Goal: Task Accomplishment & Management: Complete application form

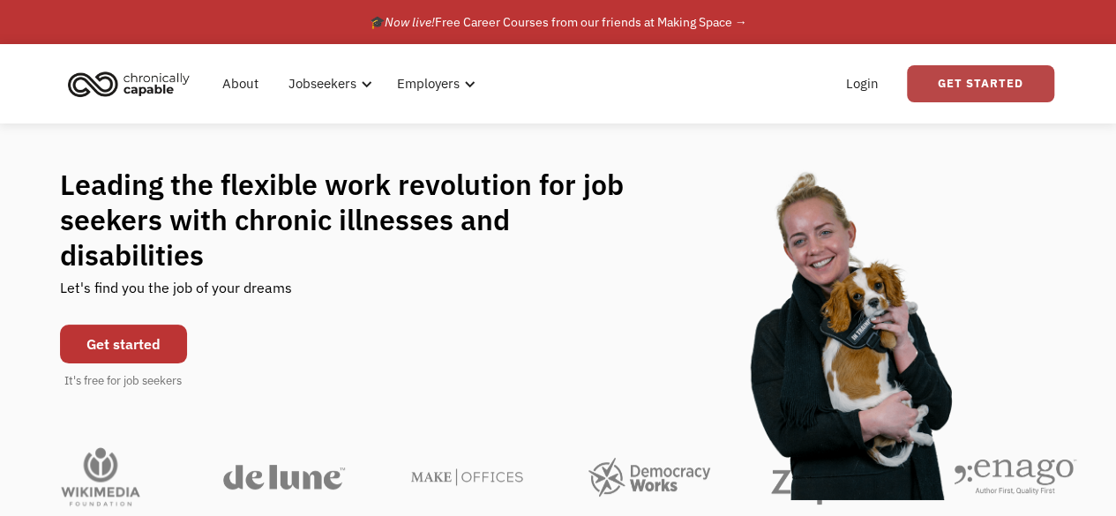
click at [930, 83] on link "Get Started" at bounding box center [980, 83] width 147 height 37
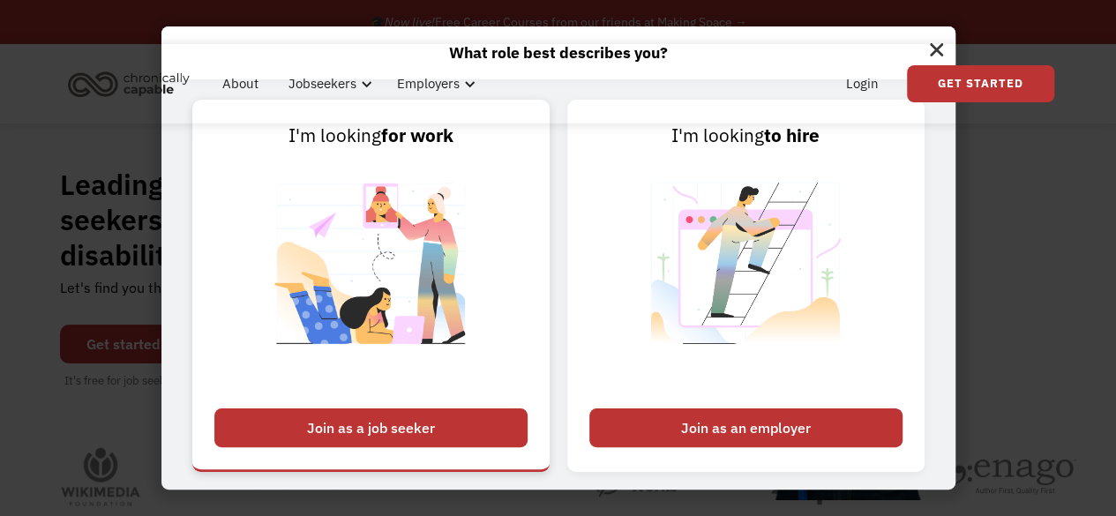
click at [501, 433] on div "Join as a job seeker" at bounding box center [370, 427] width 313 height 39
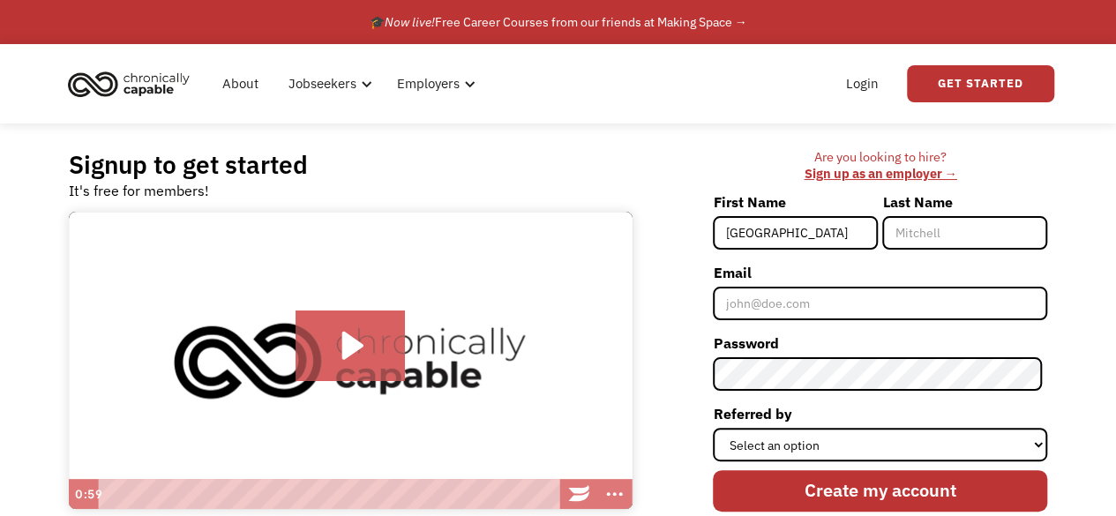
type input "[GEOGRAPHIC_DATA]"
type input "[PERSON_NAME]"
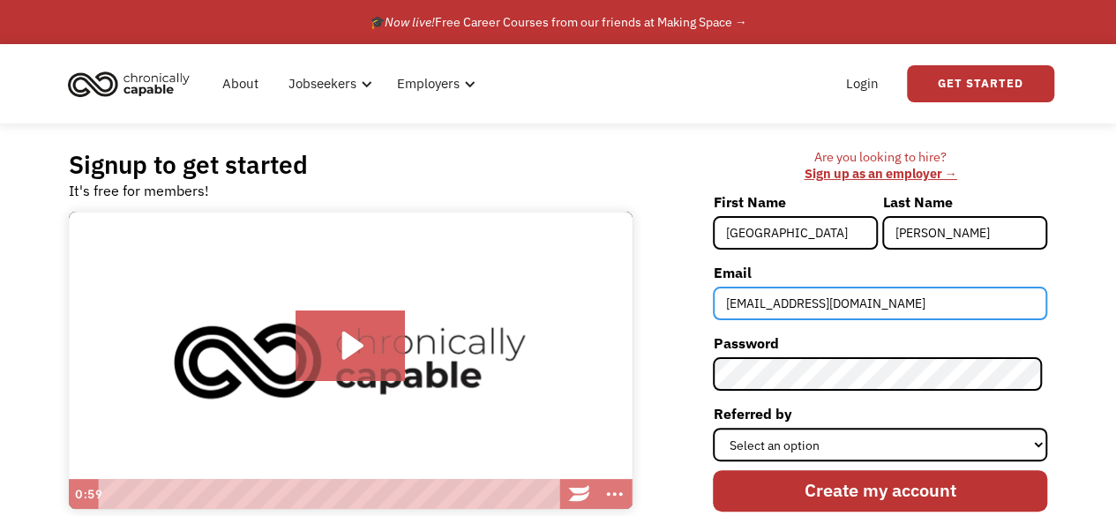
type input "mwestgill@gmail.com"
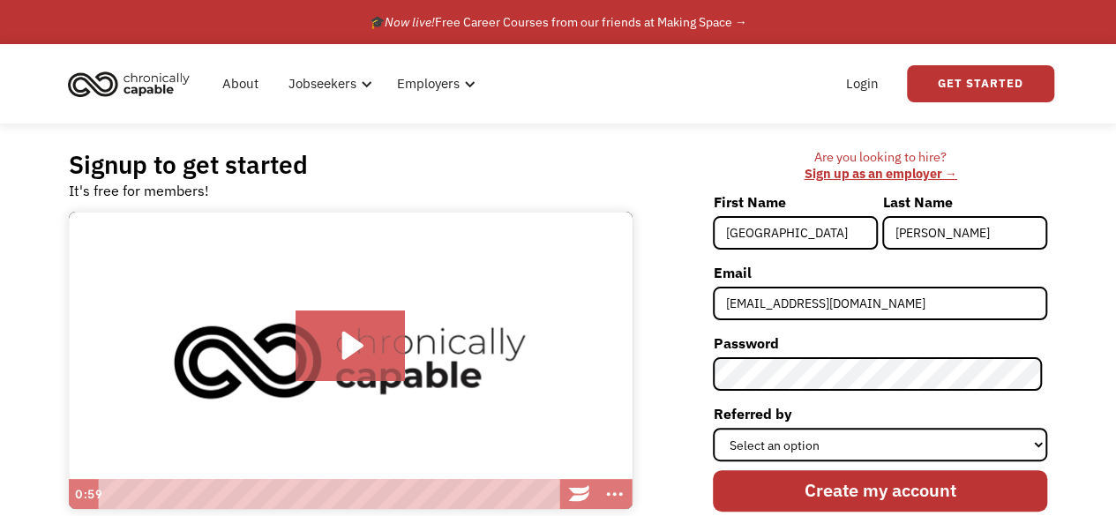
click at [693, 254] on div "Are you looking to hire? ‍ Sign up as an employer → First Name Madison Last Nam…" at bounding box center [849, 365] width 398 height 432
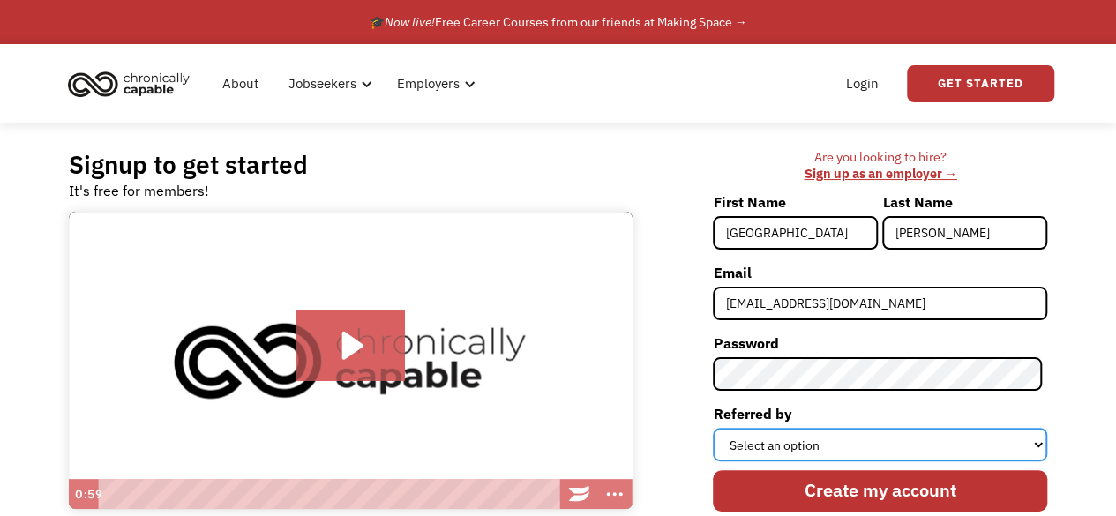
click at [755, 437] on select "Select an option Instagram Facebook Twitter Search Engine News Article Word of …" at bounding box center [880, 445] width 334 height 34
select select "Search Engine"
click at [718, 428] on select "Select an option Instagram Facebook Twitter Search Engine News Article Word of …" at bounding box center [880, 445] width 334 height 34
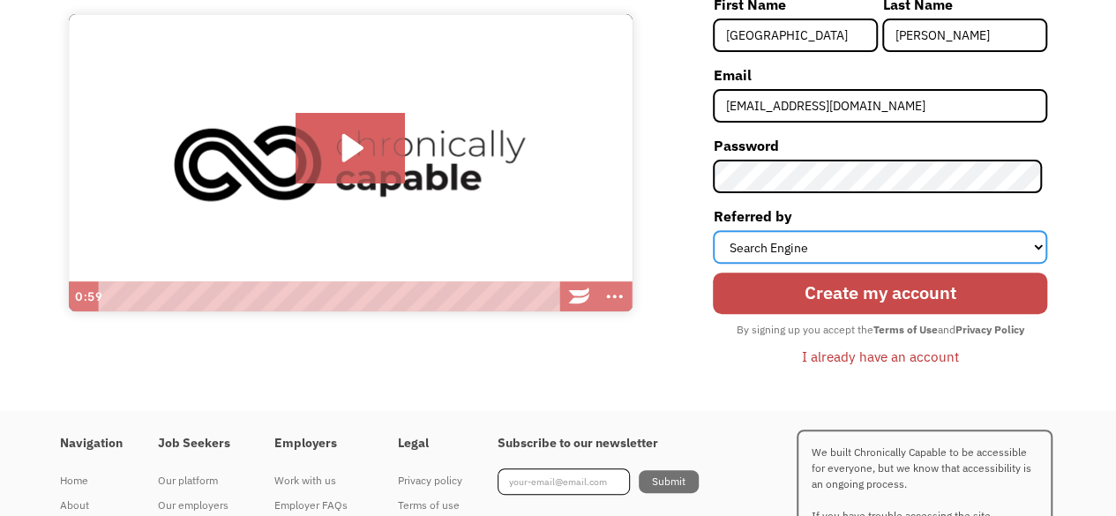
scroll to position [198, 0]
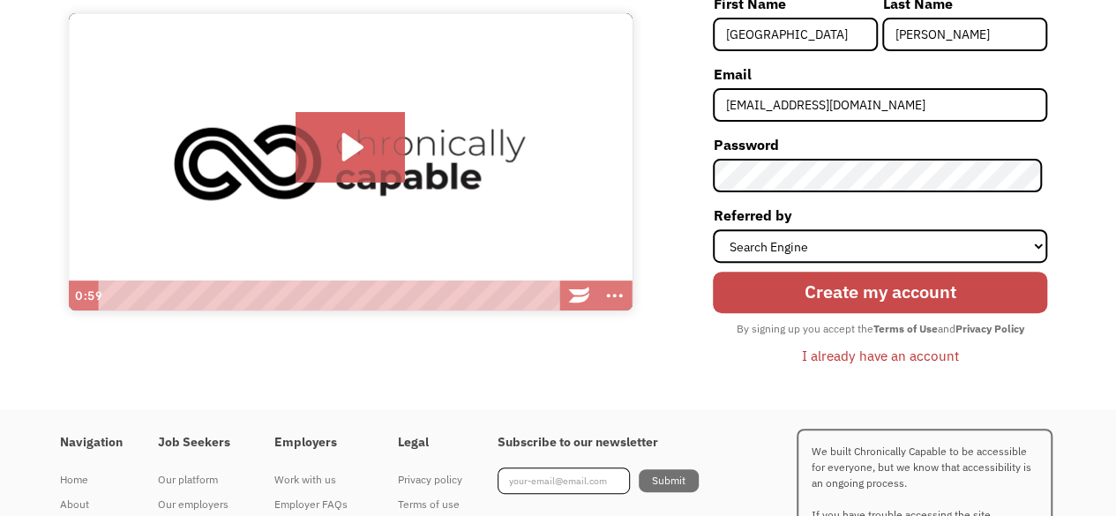
click at [776, 299] on input "Create my account" at bounding box center [880, 292] width 334 height 41
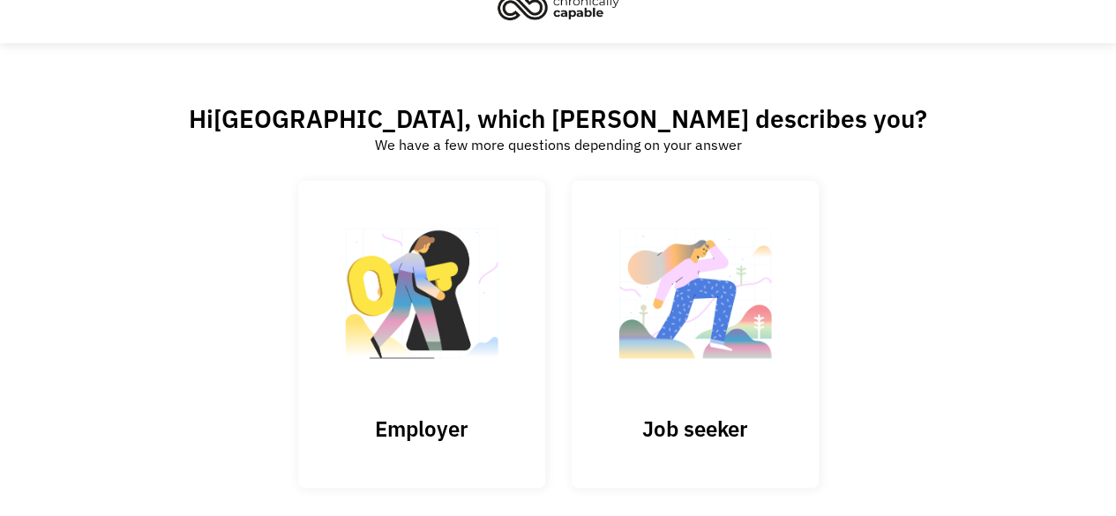
scroll to position [112, 0]
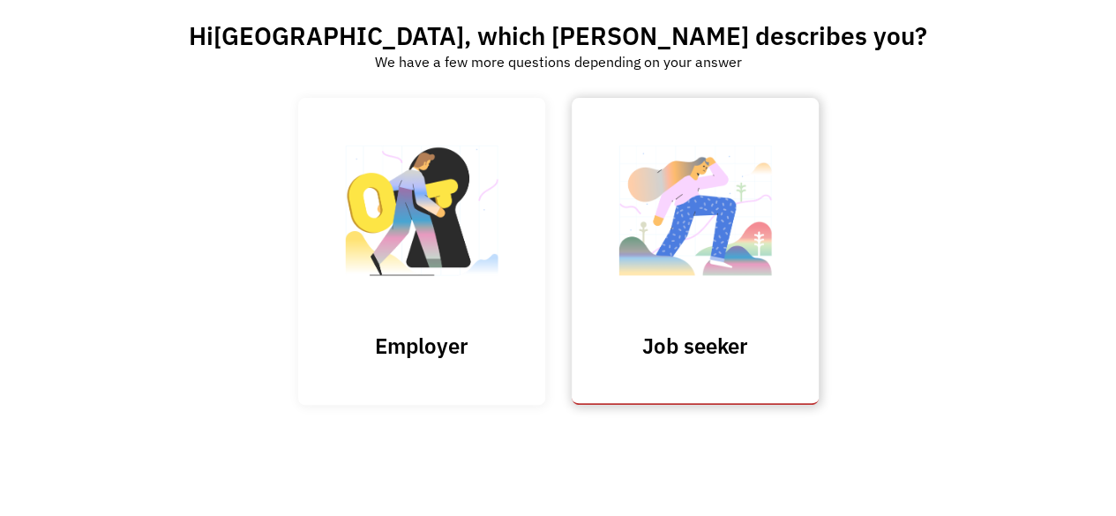
click at [739, 295] on img at bounding box center [695, 219] width 176 height 172
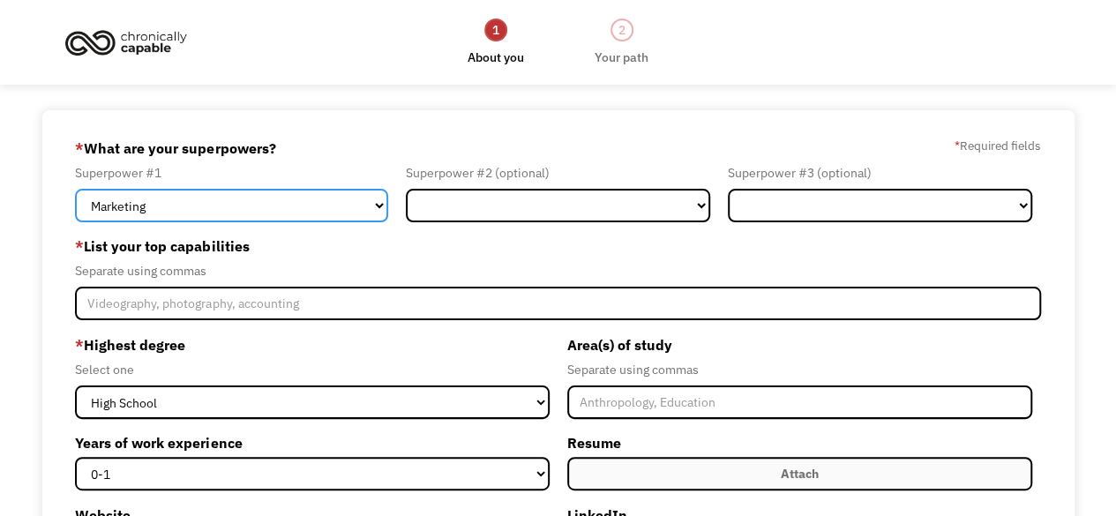
click at [375, 198] on select "Marketing Human Resources Finance Technology Operations Sales Industrial & Manu…" at bounding box center [231, 206] width 313 height 34
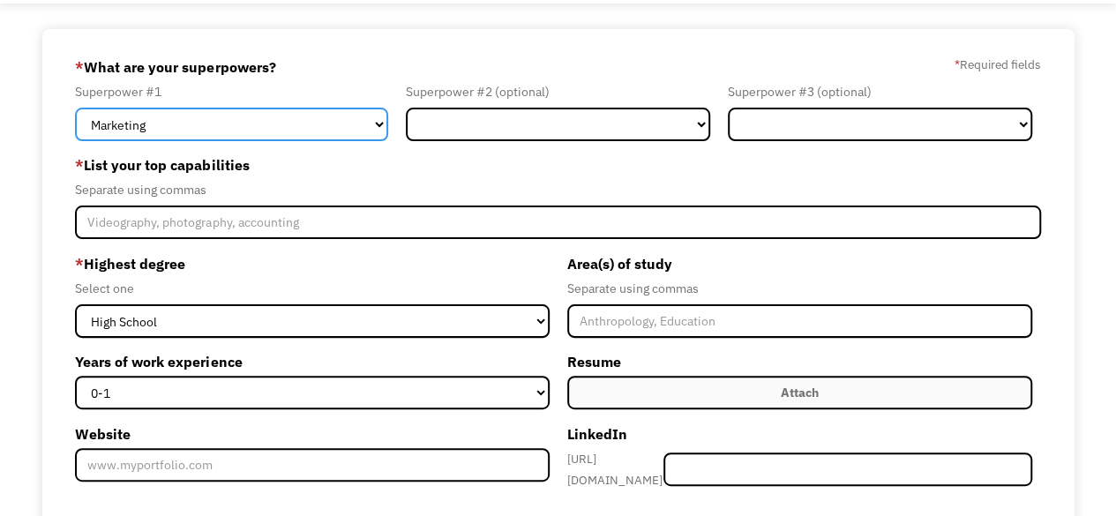
scroll to position [81, 0]
click at [355, 123] on select "Marketing Human Resources Finance Technology Operations Sales Industrial & Manu…" at bounding box center [231, 125] width 313 height 34
select select "Administration"
click at [75, 108] on select "Marketing Human Resources Finance Technology Operations Sales Industrial & Manu…" at bounding box center [231, 125] width 313 height 34
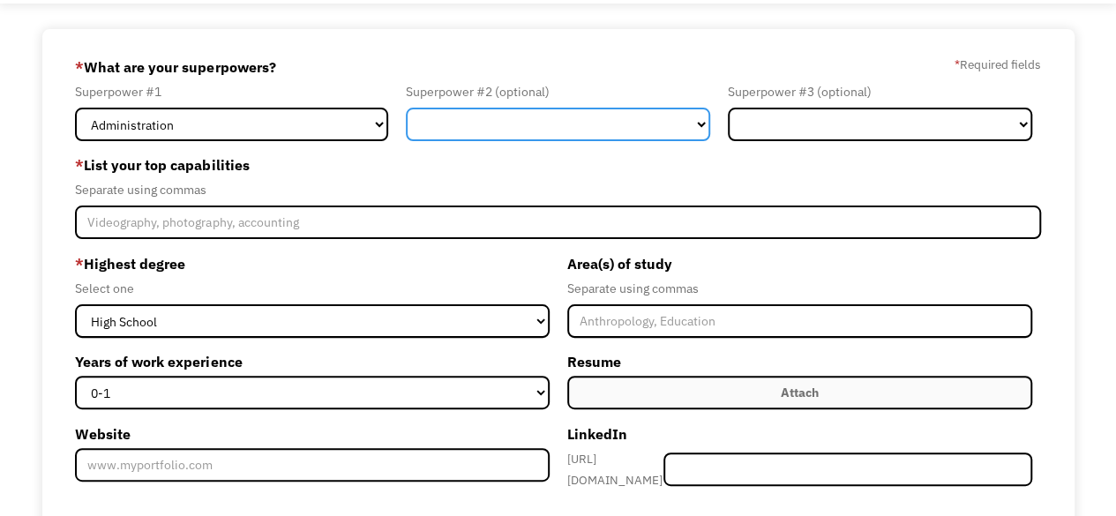
click at [544, 125] on select "Marketing Human Resources Finance Technology Operations Sales Industrial & Manu…" at bounding box center [558, 125] width 304 height 34
select select "Customer Service"
click at [406, 108] on select "Marketing Human Resources Finance Technology Operations Sales Industrial & Manu…" at bounding box center [558, 125] width 304 height 34
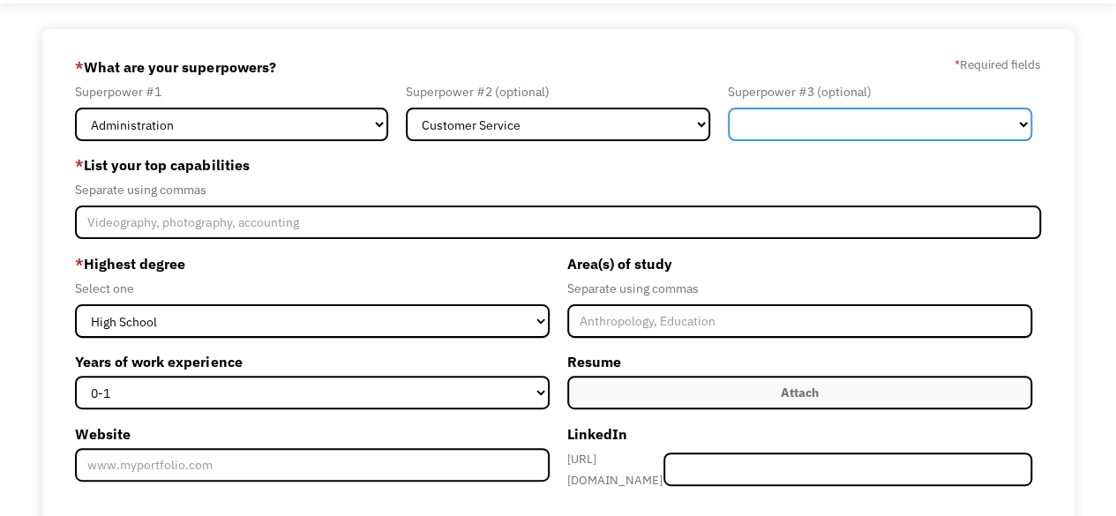
click at [804, 116] on select "Marketing Human Resources Finance Technology Operations Sales Industrial & Manu…" at bounding box center [880, 125] width 304 height 34
select select "Other"
click at [728, 108] on select "Marketing Human Resources Finance Technology Operations Sales Industrial & Manu…" at bounding box center [880, 125] width 304 height 34
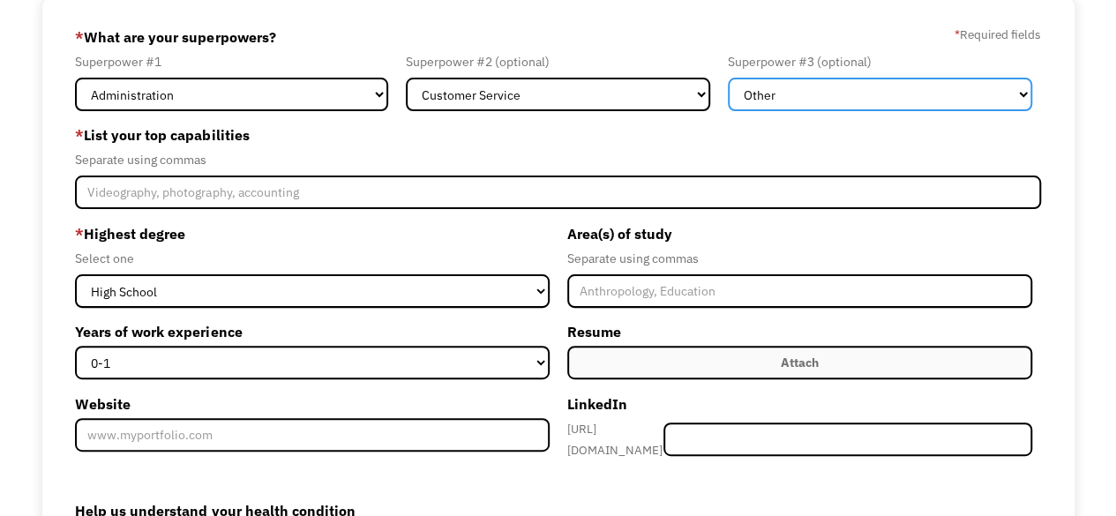
scroll to position [77, 0]
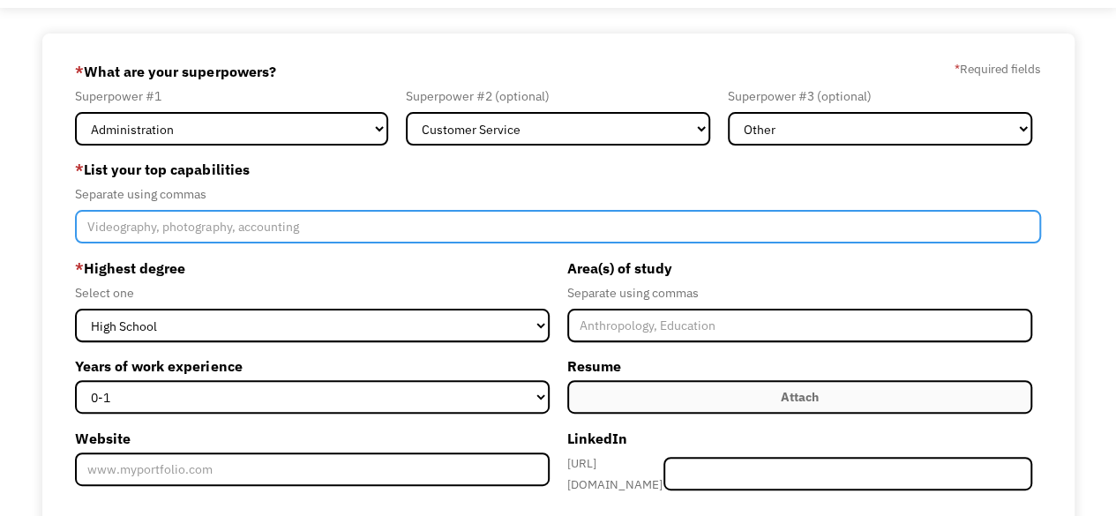
click at [213, 221] on input "Member-Create-Step1" at bounding box center [557, 227] width 965 height 34
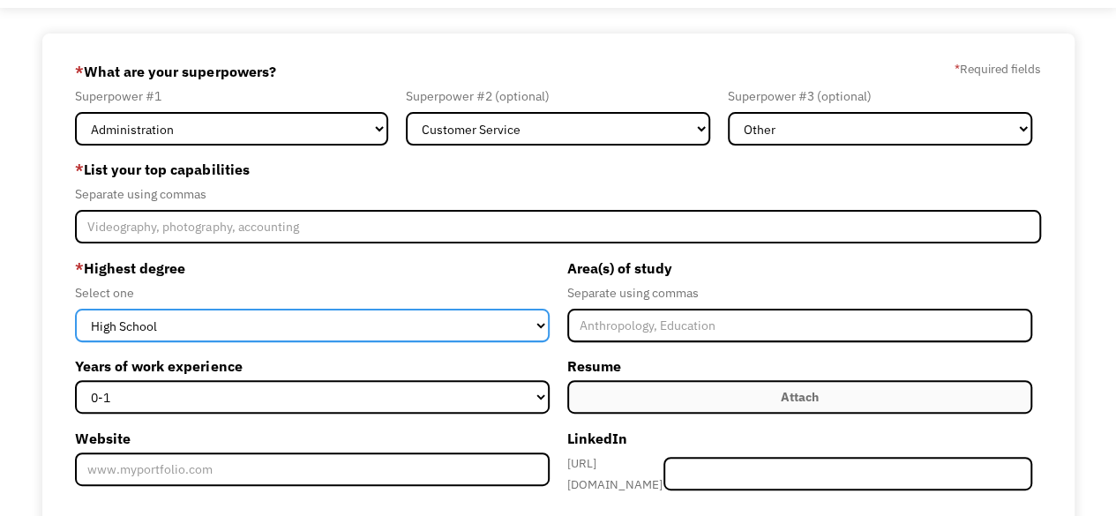
click at [316, 331] on select "High School Associates Bachelors Master's PhD" at bounding box center [312, 326] width 474 height 34
select select "bachelors"
click at [75, 309] on select "High School Associates Bachelors Master's PhD" at bounding box center [312, 326] width 474 height 34
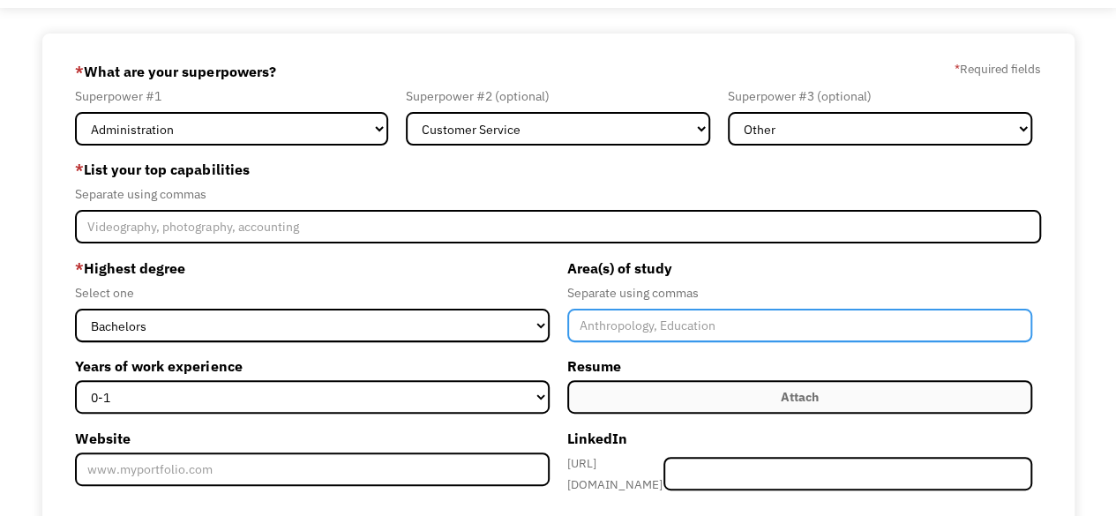
click at [714, 324] on input "Member-Create-Step1" at bounding box center [799, 326] width 465 height 34
type input "Theatre Arts, French Language, Film Studies"
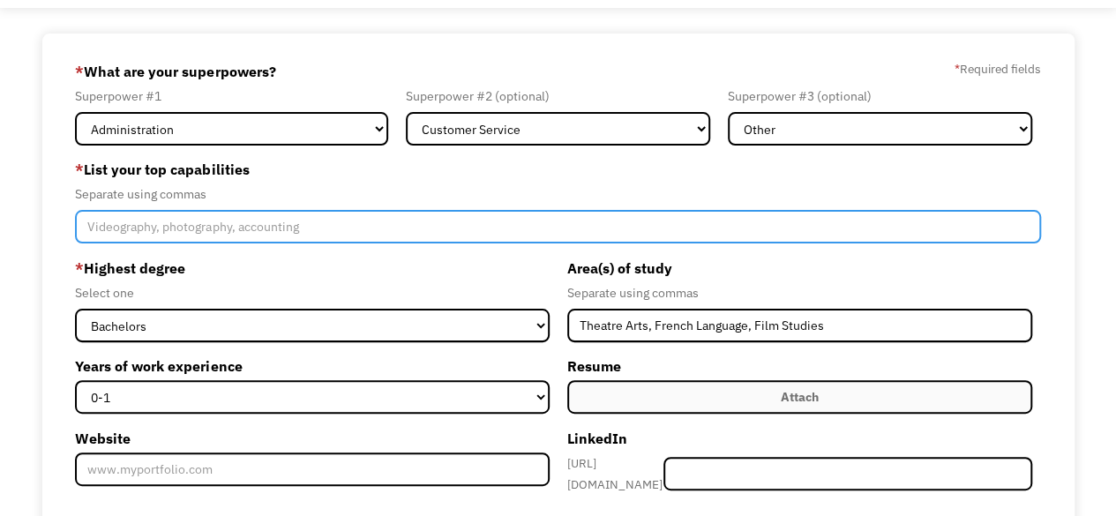
click at [292, 232] on input "Member-Create-Step1" at bounding box center [557, 227] width 965 height 34
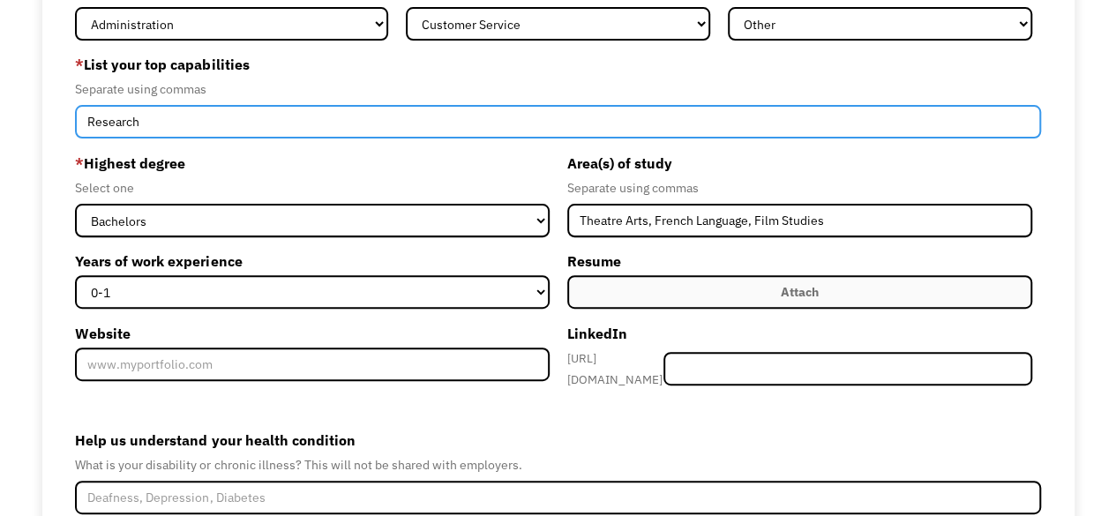
scroll to position [192, 0]
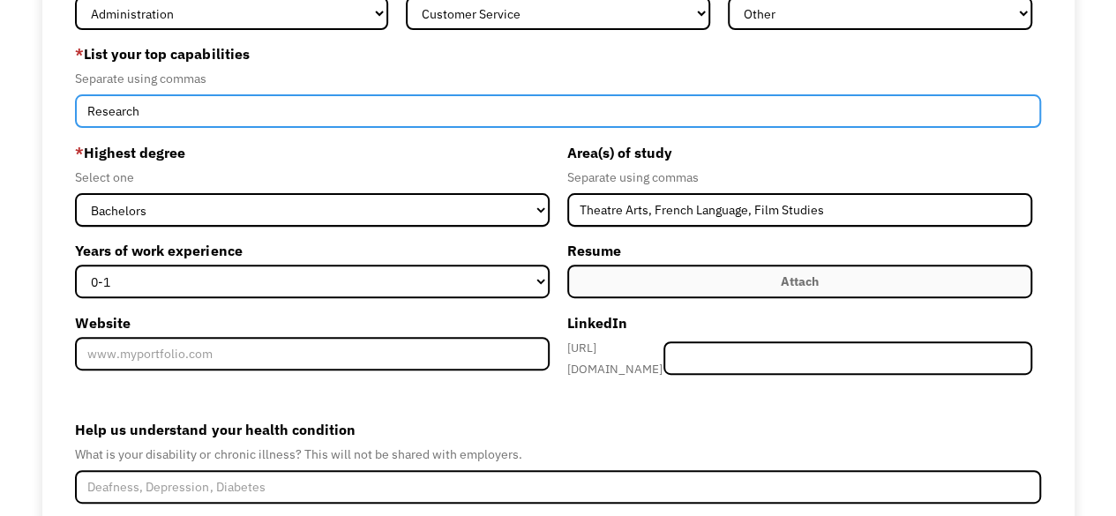
type input "Research"
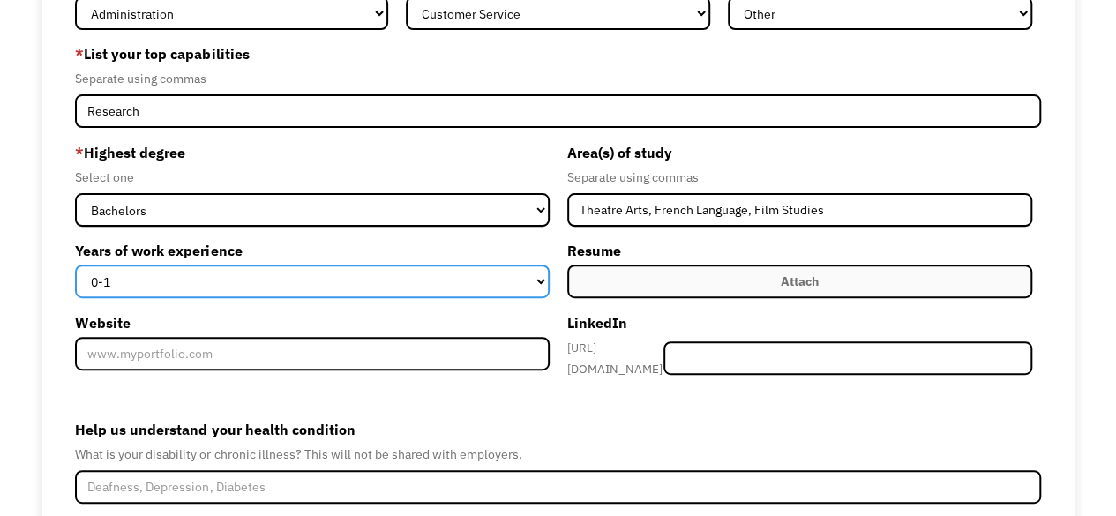
click at [422, 282] on select "0-1 2-4 5-10 11-15 15+" at bounding box center [312, 282] width 474 height 34
select select "5-10"
click at [75, 265] on select "0-1 2-4 5-10 11-15 15+" at bounding box center [312, 282] width 474 height 34
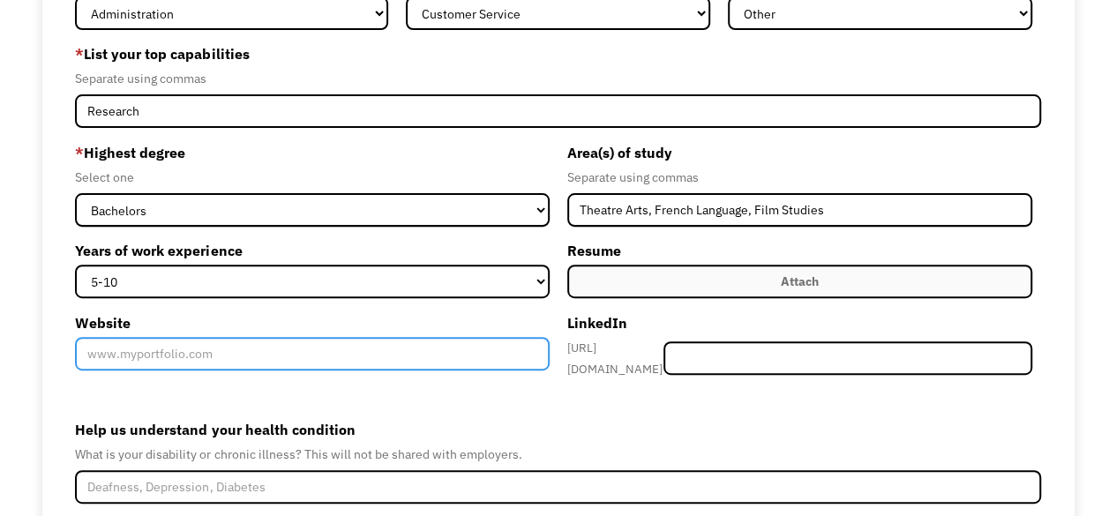
click at [328, 357] on input "Website" at bounding box center [312, 354] width 474 height 34
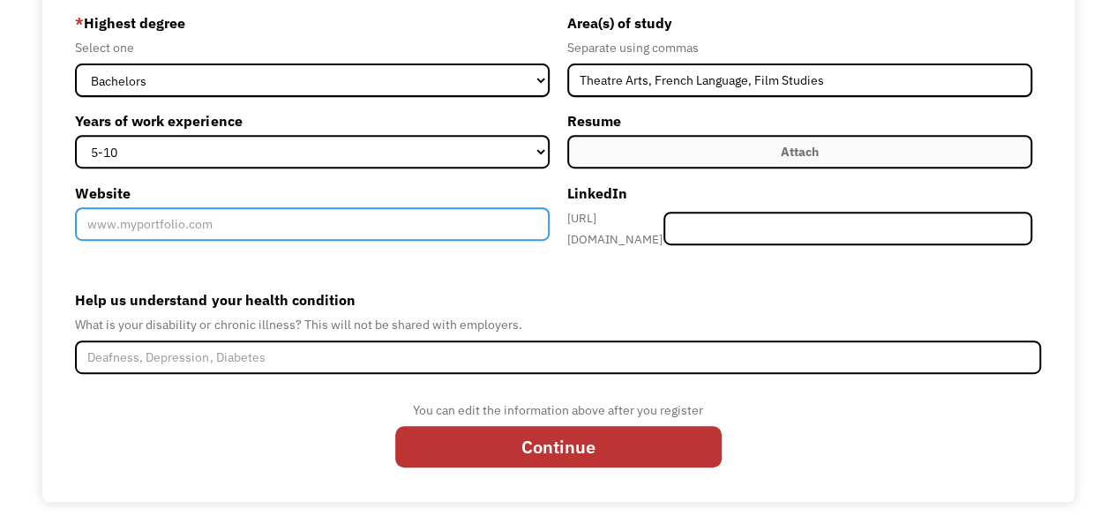
scroll to position [323, 0]
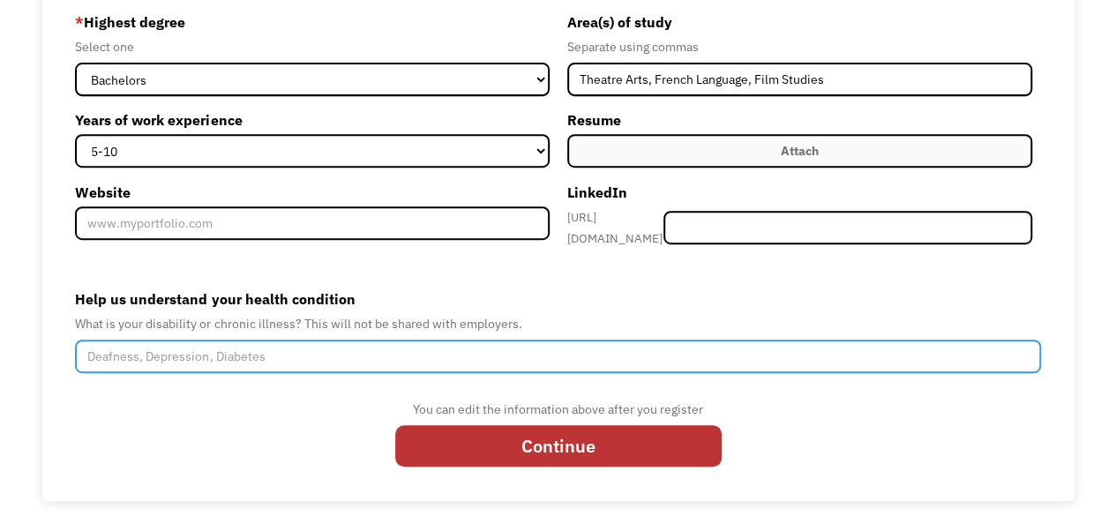
click at [270, 355] on input "Help us understand your health condition" at bounding box center [557, 357] width 965 height 34
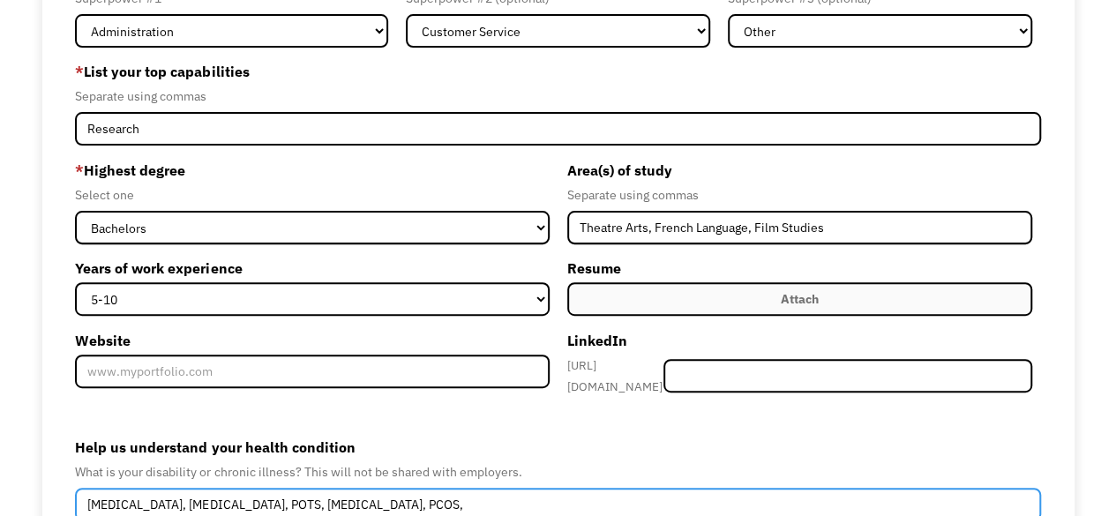
scroll to position [324, 0]
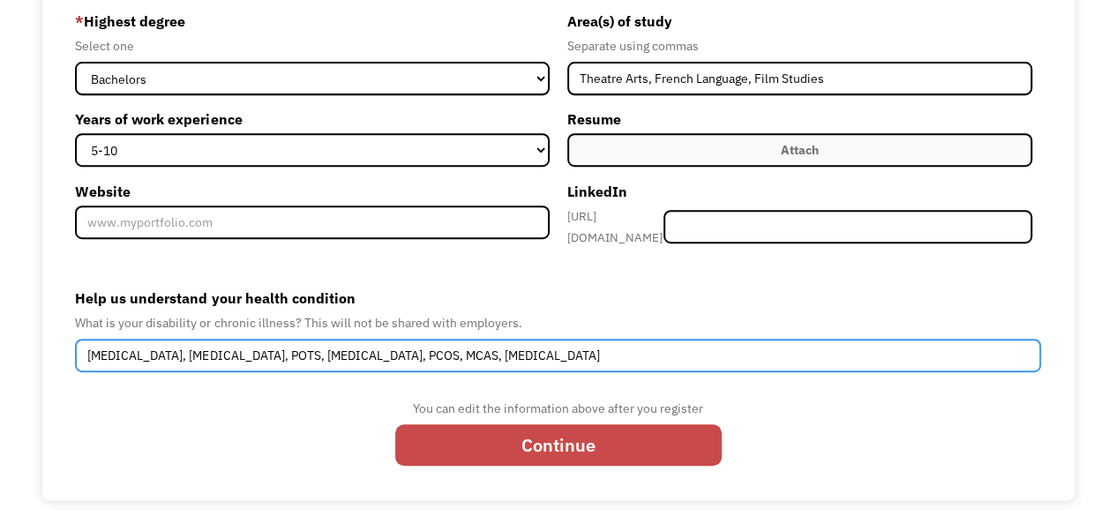
type input "Autism, ADHD, POTS, Fibromyalgia, PCOS, MCAS, Chronic Pain"
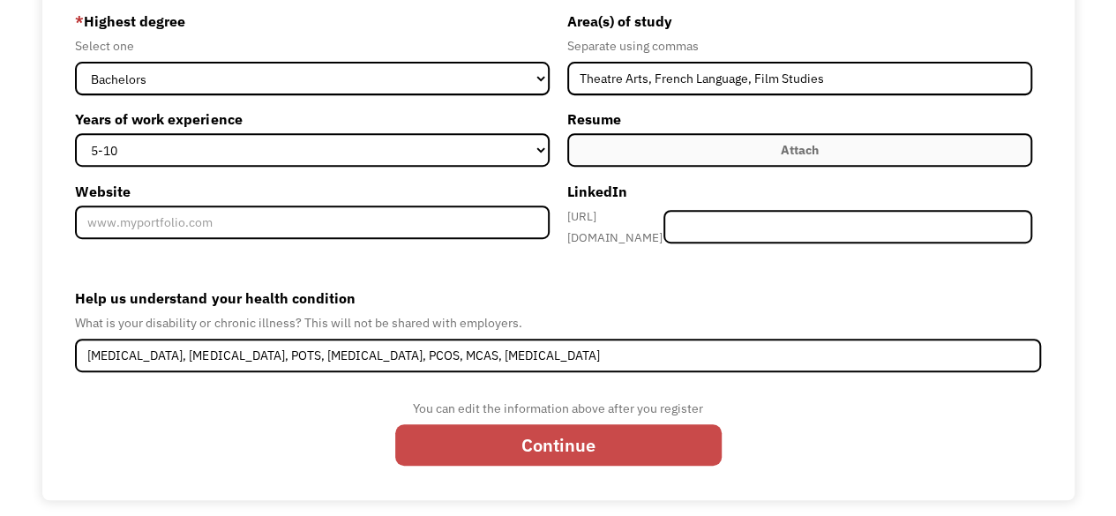
click at [536, 451] on input "Continue" at bounding box center [558, 444] width 326 height 41
type input "Please wait..."
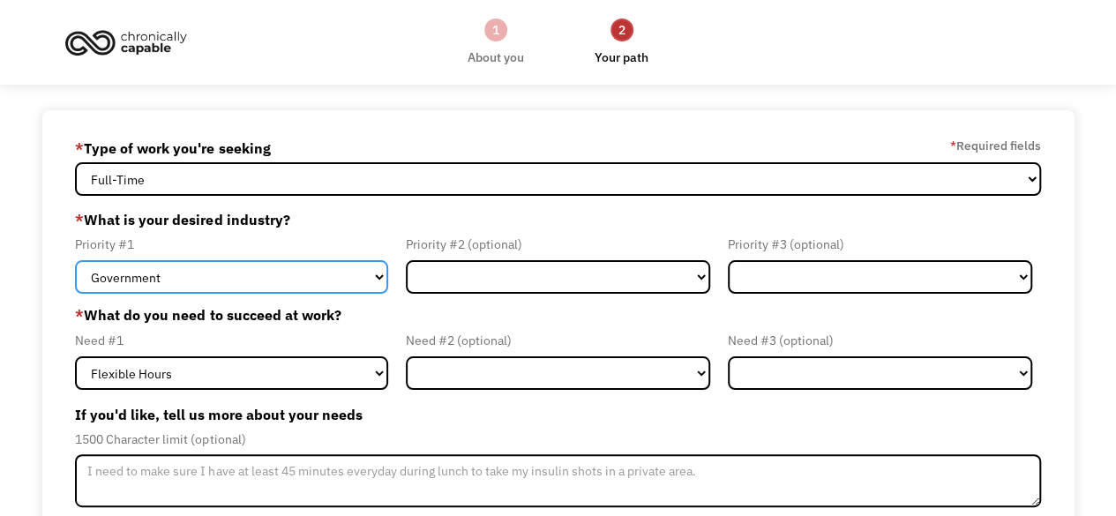
click at [358, 278] on select "Government Finance & Insurance Health & Social Care Tech & Engineering Creative…" at bounding box center [231, 277] width 313 height 34
click at [75, 260] on select "Government Finance & Insurance Health & Social Care Tech & Engineering Creative…" at bounding box center [231, 277] width 313 height 34
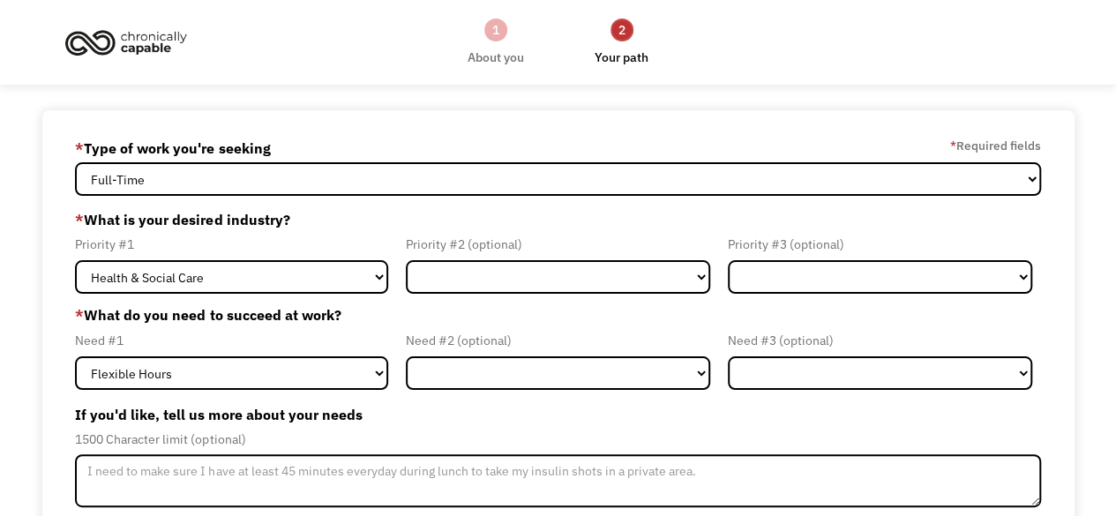
click at [507, 257] on div "Priority #2 (optional) Government Finance & Insurance Health & Social Care Tech…" at bounding box center [558, 264] width 322 height 60
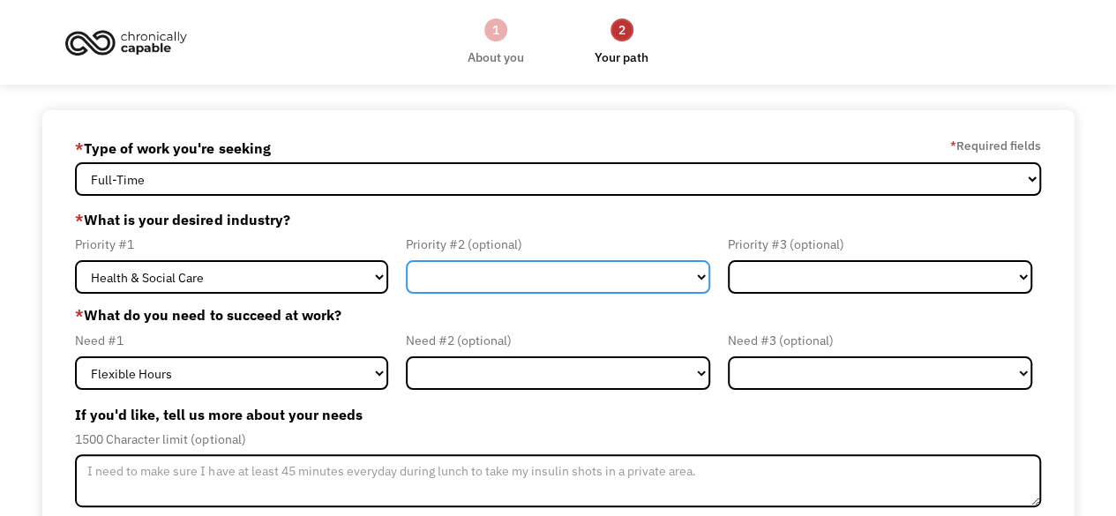
click at [506, 269] on select "Government Finance & Insurance Health & Social Care Tech & Engineering Creative…" at bounding box center [558, 277] width 304 height 34
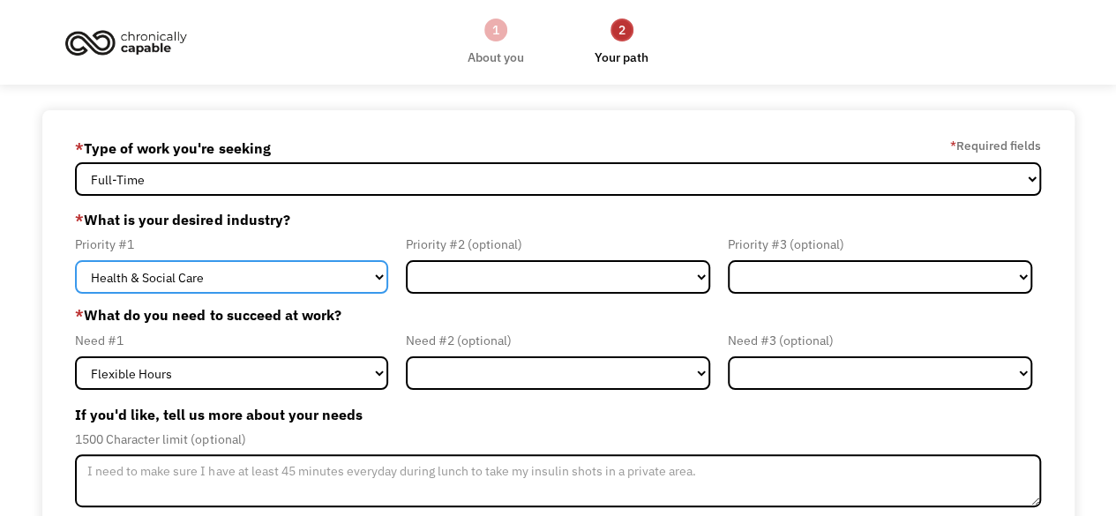
click at [229, 266] on select "Government Finance & Insurance Health & Social Care Tech & Engineering Creative…" at bounding box center [231, 277] width 313 height 34
select select "Creative & Design"
click at [75, 260] on select "Government Finance & Insurance Health & Social Care Tech & Engineering Creative…" at bounding box center [231, 277] width 313 height 34
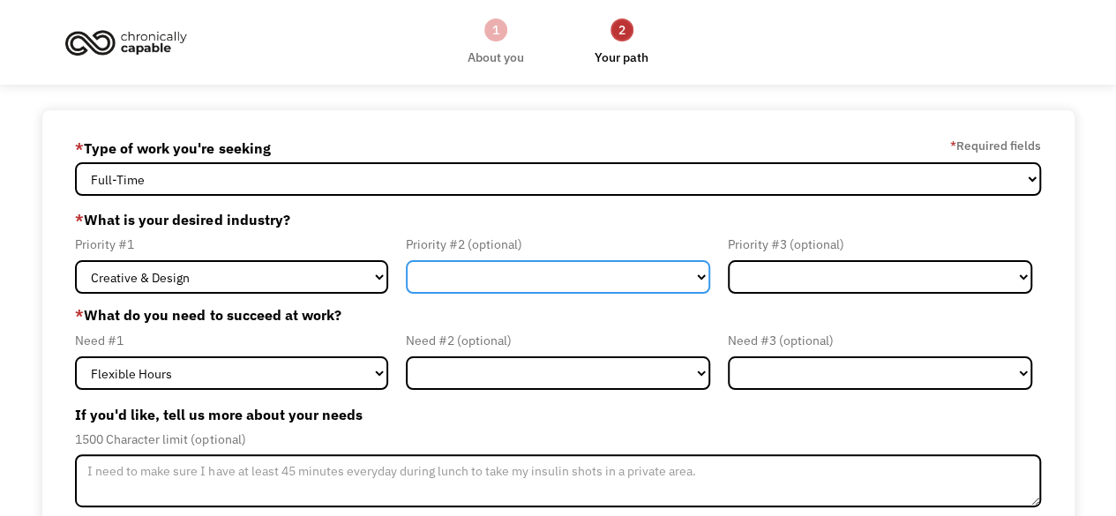
click at [429, 288] on select "Government Finance & Insurance Health & Social Care Tech & Engineering Creative…" at bounding box center [558, 277] width 304 height 34
select select "Health & Social Care"
click at [406, 260] on select "Government Finance & Insurance Health & Social Care Tech & Engineering Creative…" at bounding box center [558, 277] width 304 height 34
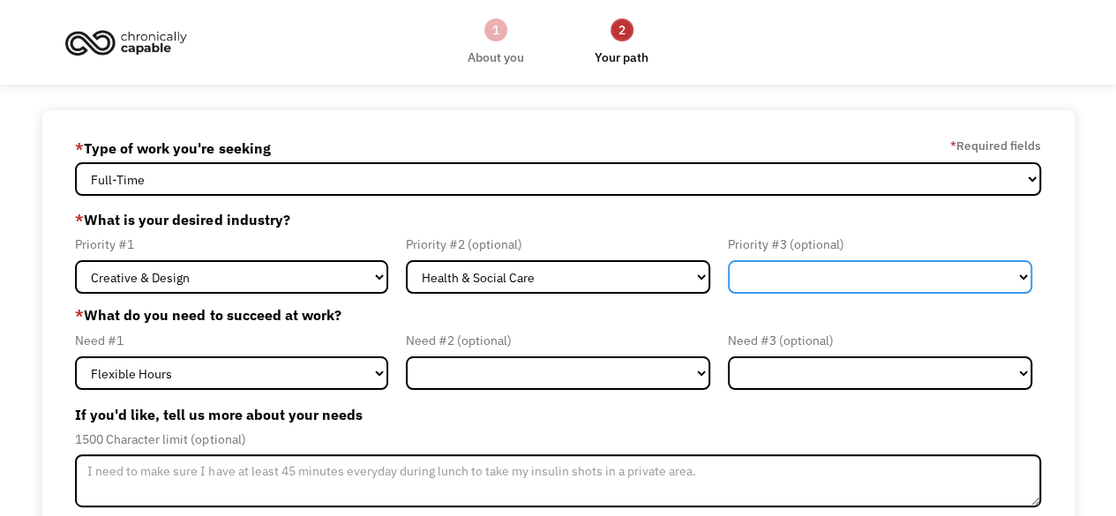
click at [793, 273] on select "Government Finance & Insurance Health & Social Care Tech & Engineering Creative…" at bounding box center [880, 277] width 304 height 34
click at [728, 260] on select "Government Finance & Insurance Health & Social Care Tech & Engineering Creative…" at bounding box center [880, 277] width 304 height 34
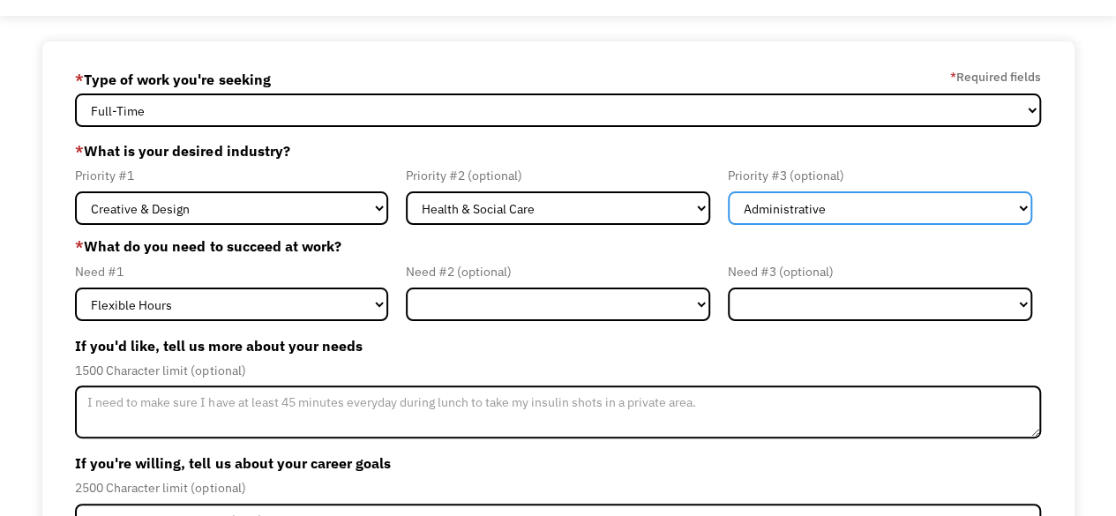
scroll to position [69, 0]
click at [909, 203] on select "Government Finance & Insurance Health & Social Care Tech & Engineering Creative…" at bounding box center [880, 208] width 304 height 34
select select "Education"
click at [728, 191] on select "Government Finance & Insurance Health & Social Care Tech & Engineering Creative…" at bounding box center [880, 208] width 304 height 34
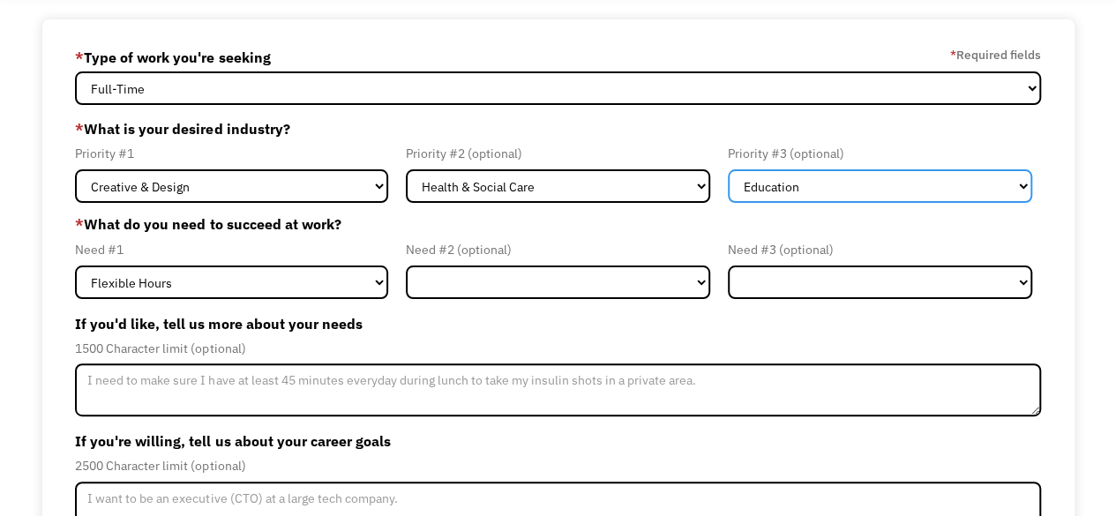
scroll to position [92, 0]
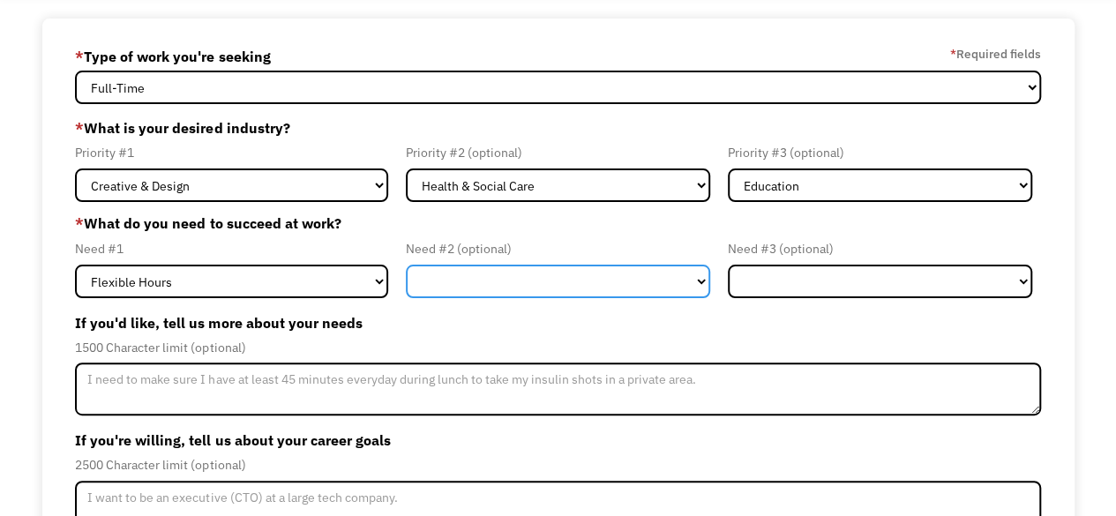
click at [436, 287] on select "Flexible Hours Remote Work Service Animal On-site Accommodations Visual Support…" at bounding box center [558, 282] width 304 height 34
select select "Remote Work"
click at [406, 265] on select "Flexible Hours Remote Work Service Animal On-site Accommodations Visual Support…" at bounding box center [558, 282] width 304 height 34
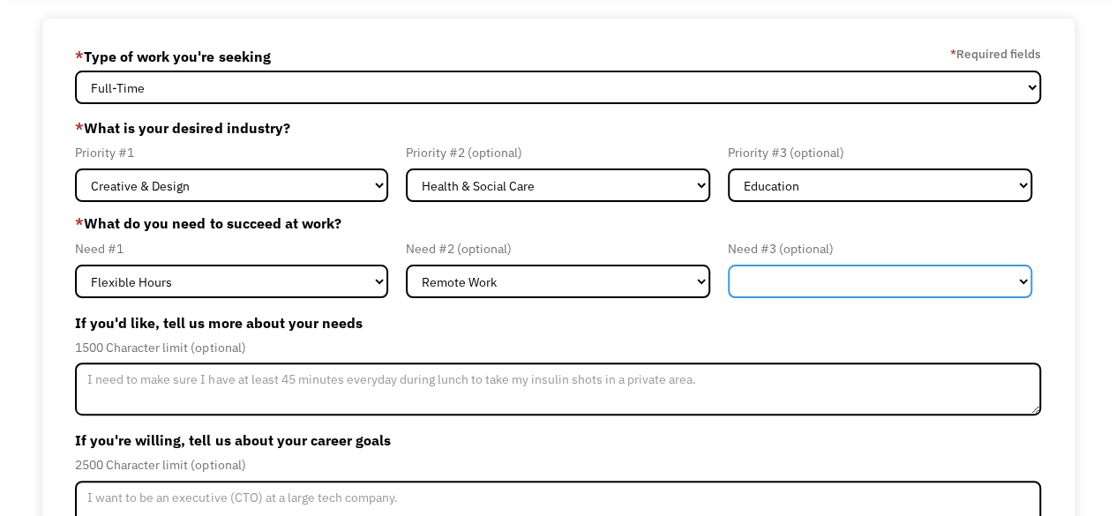
click at [861, 286] on select "Flexible Hours Remote Work Service Animal On-site Accommodations Visual Support…" at bounding box center [880, 282] width 304 height 34
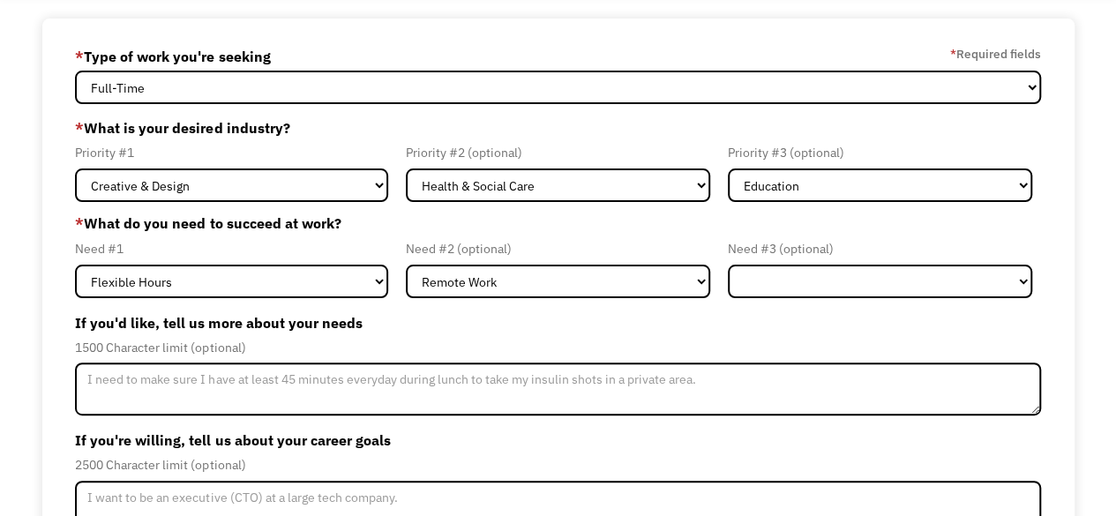
click at [672, 335] on label "If you'd like, tell us more about your needs" at bounding box center [557, 323] width 965 height 28
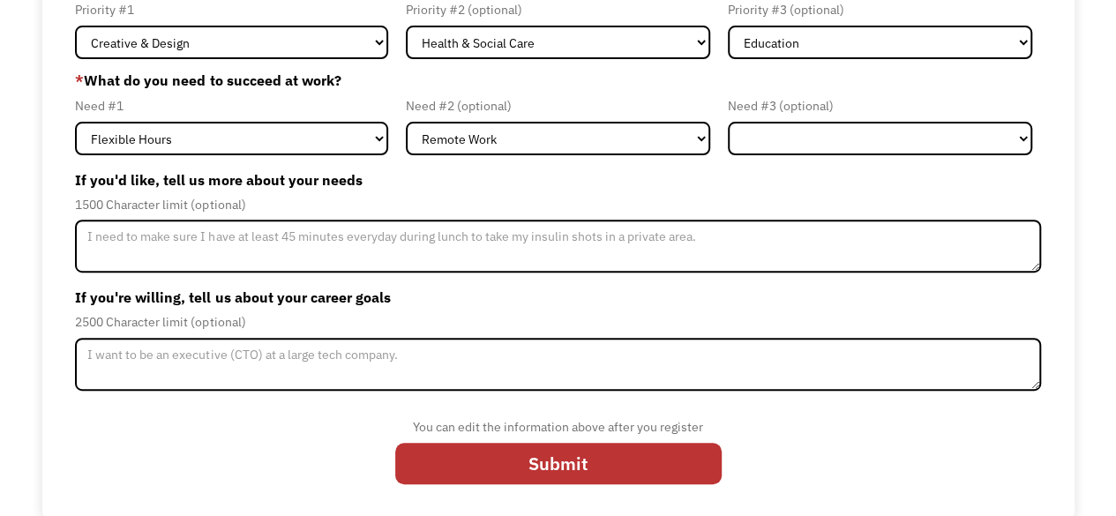
scroll to position [236, 0]
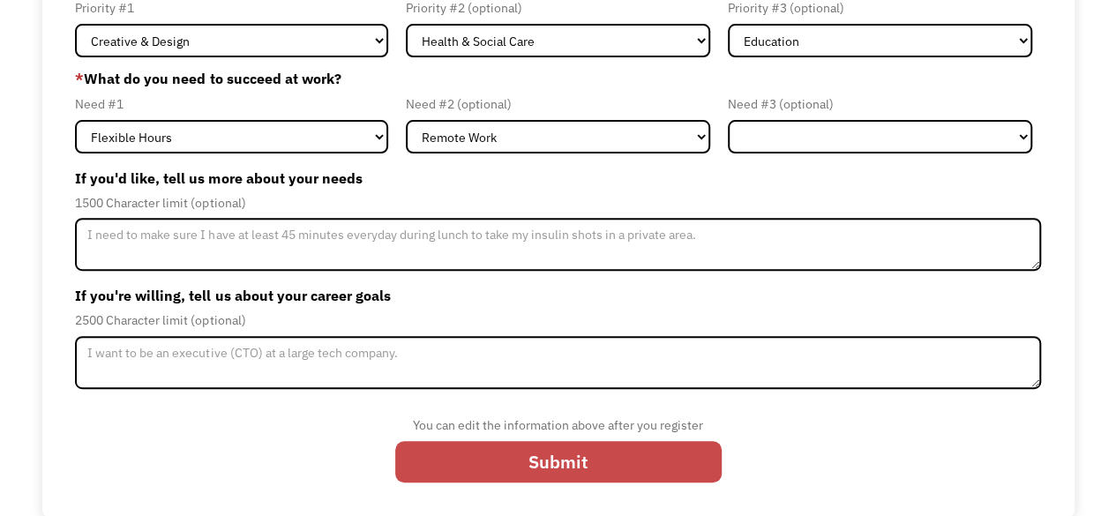
click at [666, 456] on input "Submit" at bounding box center [558, 461] width 326 height 41
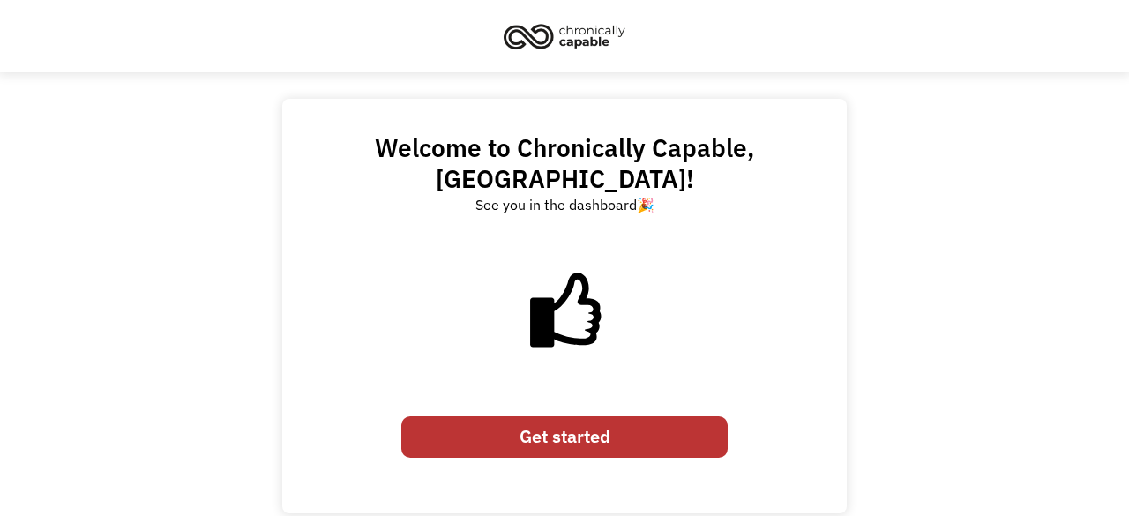
click at [651, 416] on link "Get started" at bounding box center [564, 436] width 326 height 41
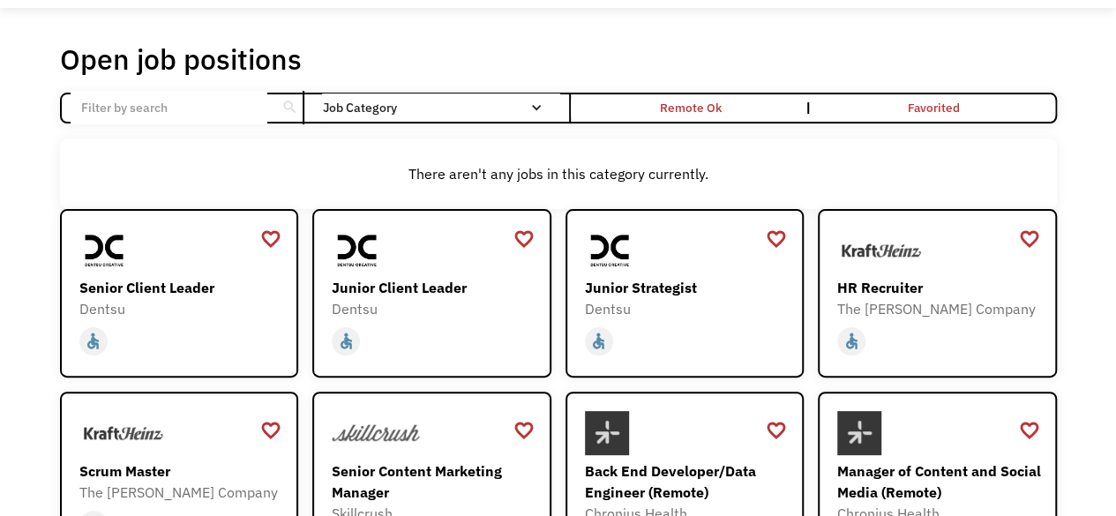
scroll to position [65, 0]
click at [645, 285] on div "Junior Strategist" at bounding box center [687, 286] width 205 height 21
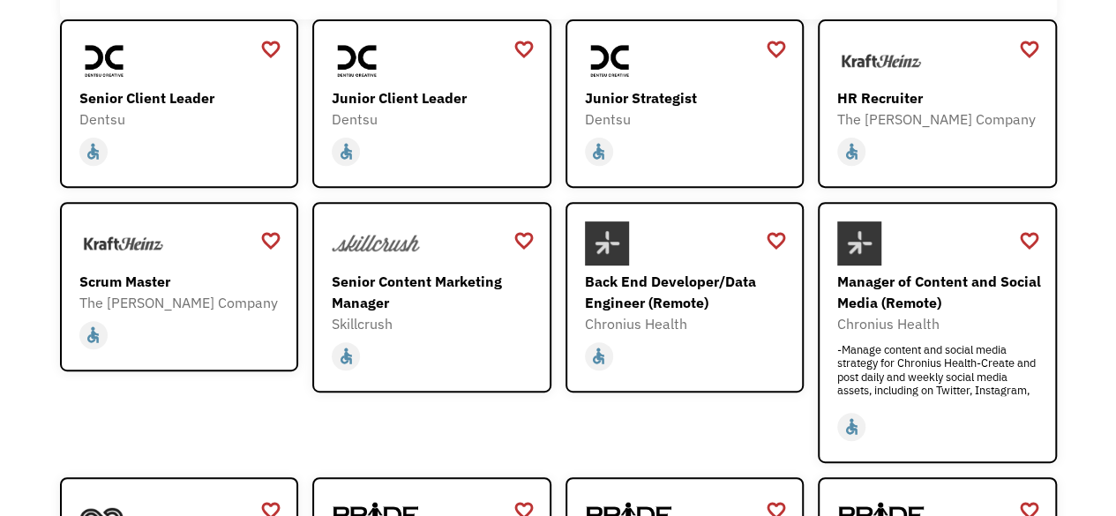
scroll to position [307, 0]
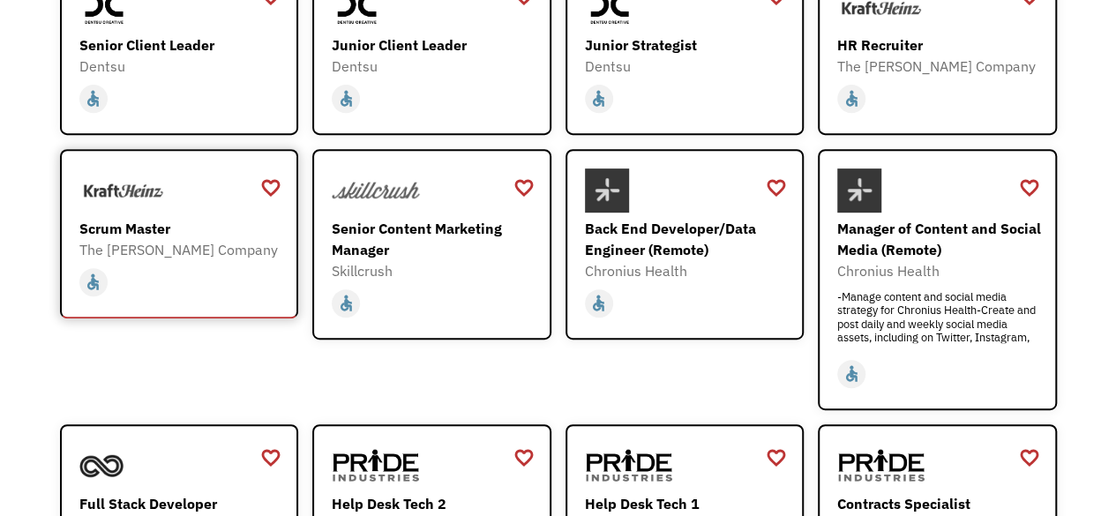
click at [166, 232] on div "Scrum Master" at bounding box center [181, 228] width 205 height 21
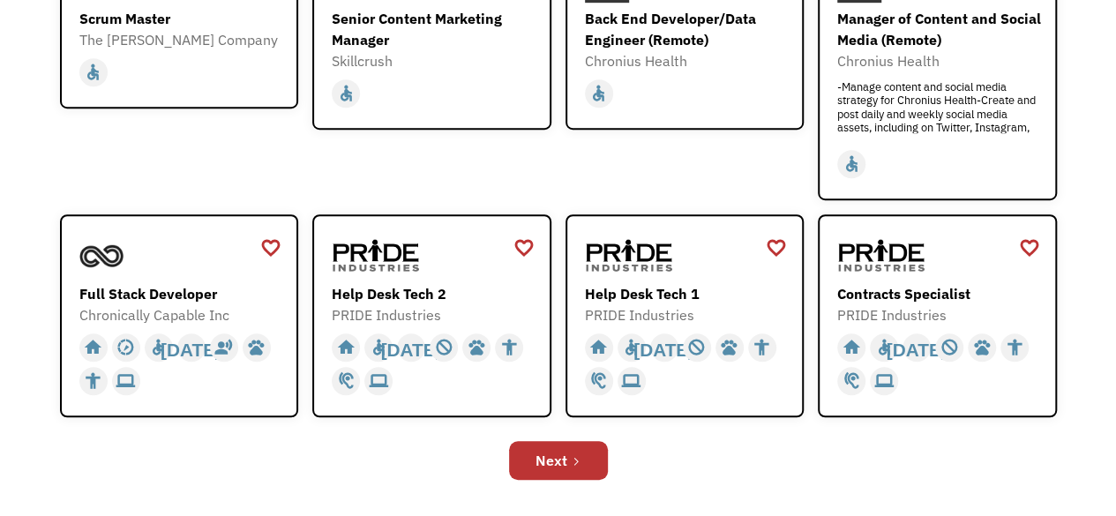
scroll to position [553, 0]
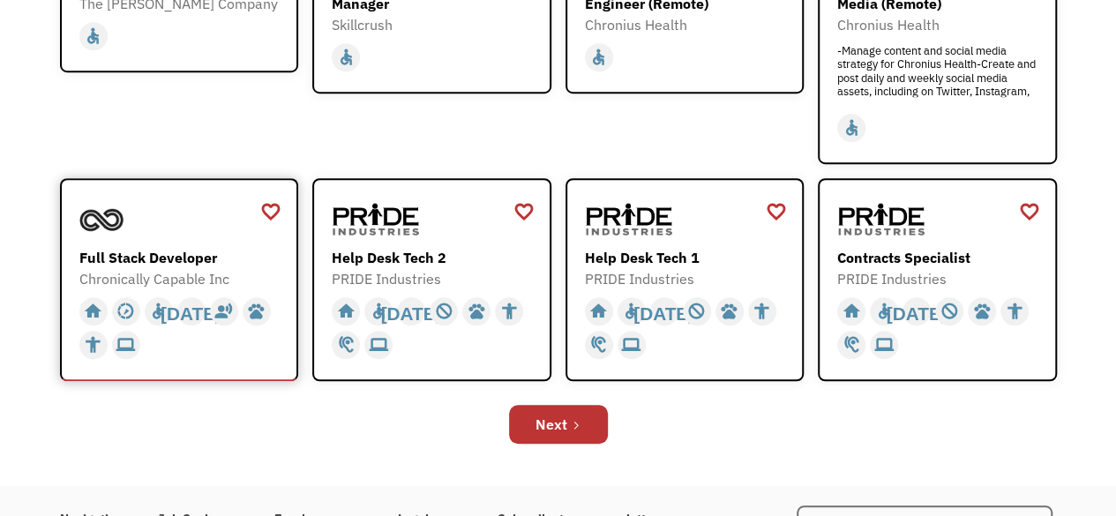
click at [125, 258] on div "Full Stack Developer" at bounding box center [181, 257] width 205 height 21
click at [493, 263] on div "Help Desk Tech 2" at bounding box center [434, 257] width 205 height 21
click at [531, 423] on link "Next" at bounding box center [558, 424] width 99 height 39
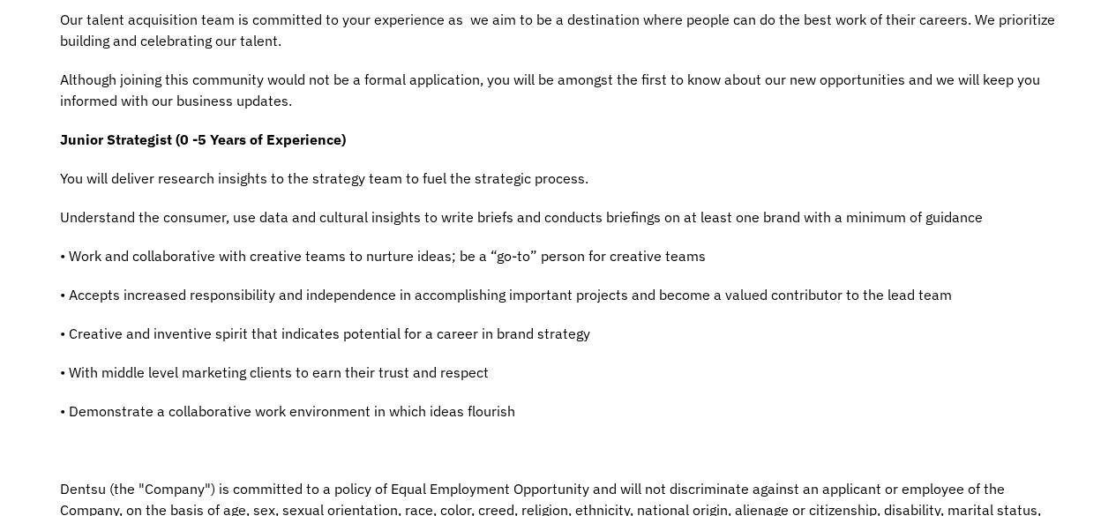
scroll to position [446, 0]
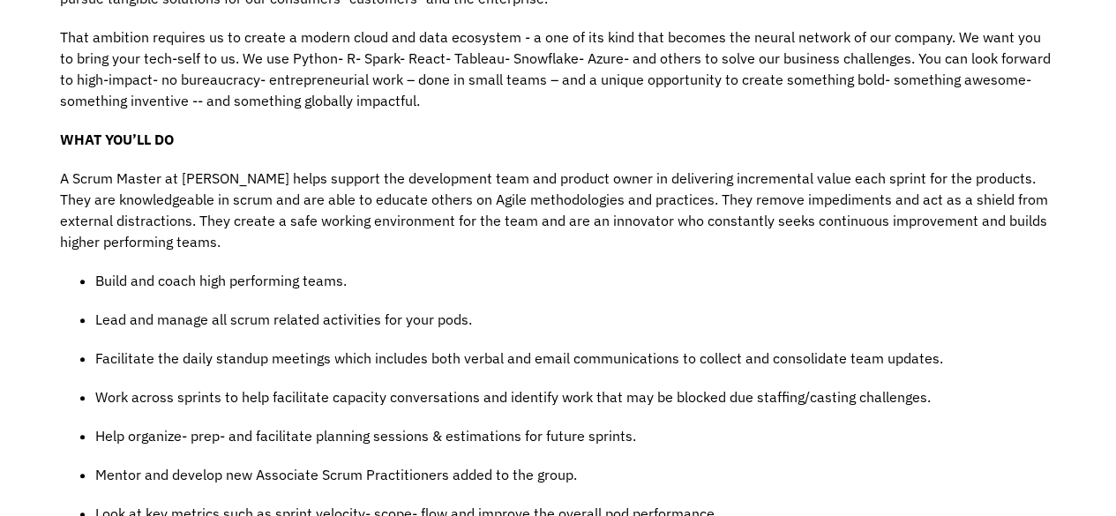
scroll to position [658, 0]
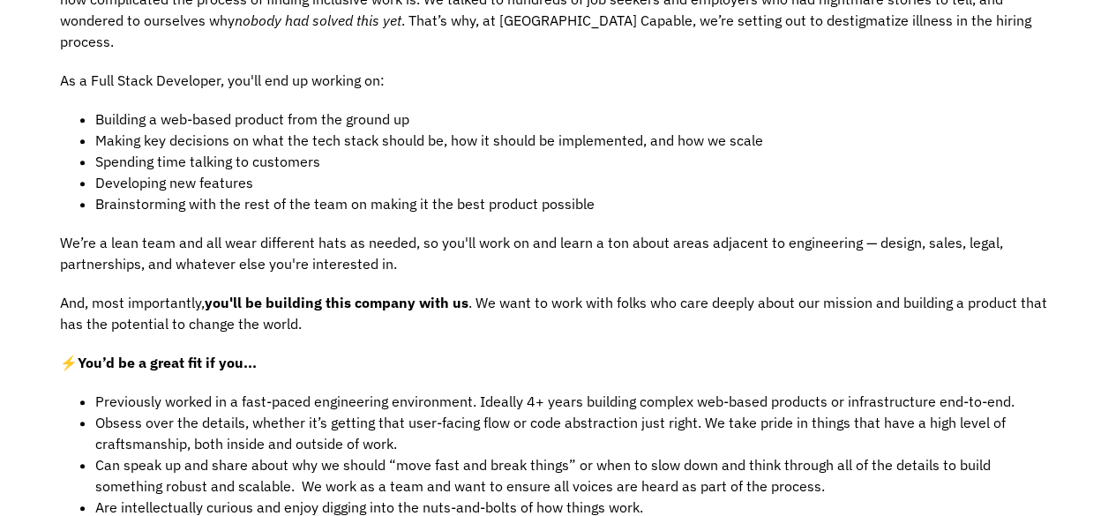
scroll to position [446, 0]
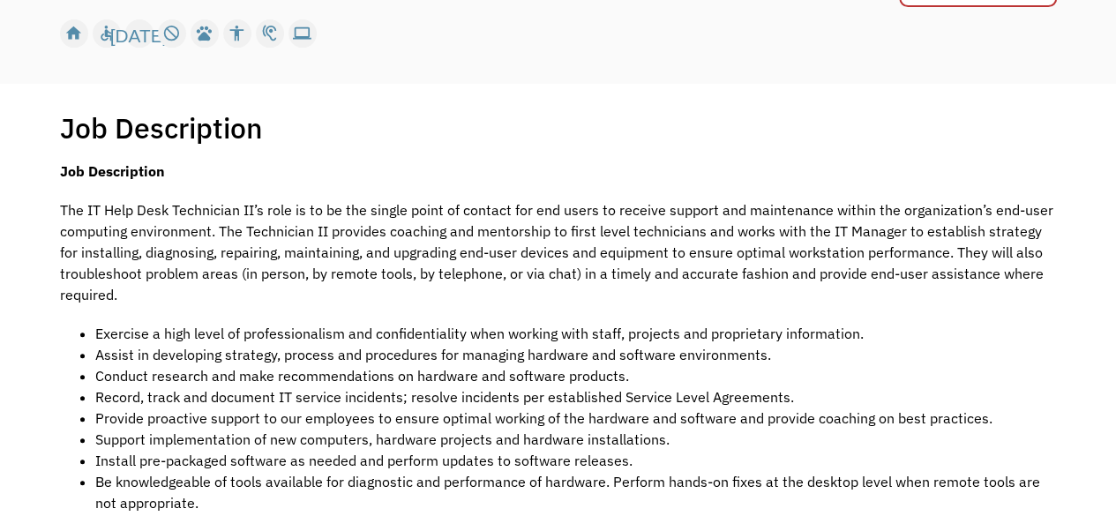
scroll to position [256, 0]
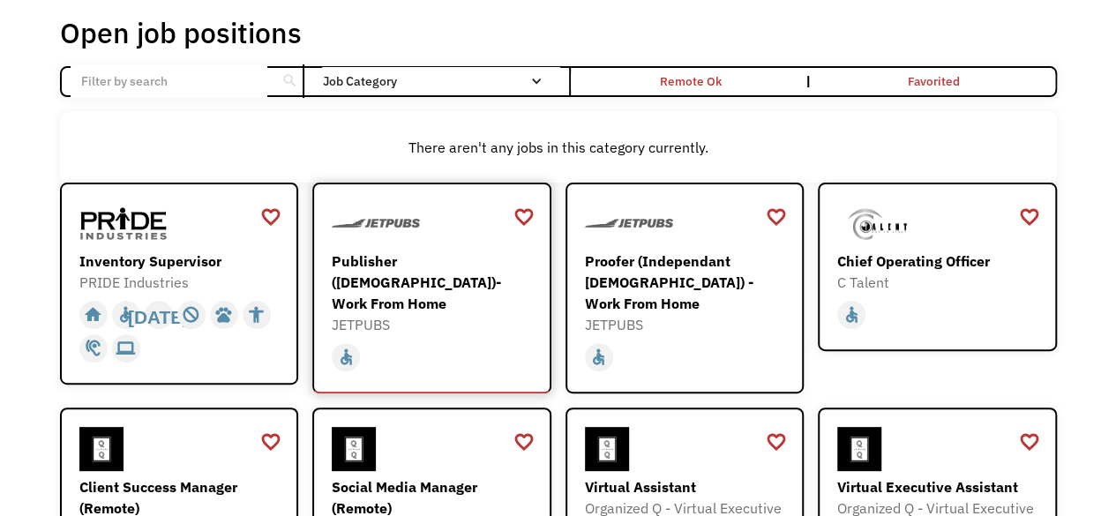
scroll to position [93, 0]
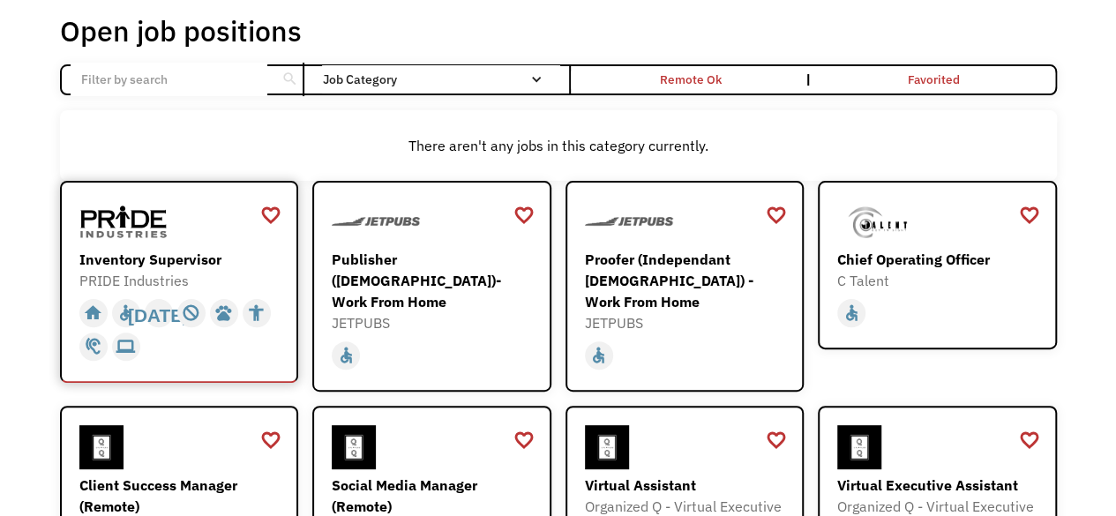
click at [106, 242] on img at bounding box center [123, 222] width 88 height 44
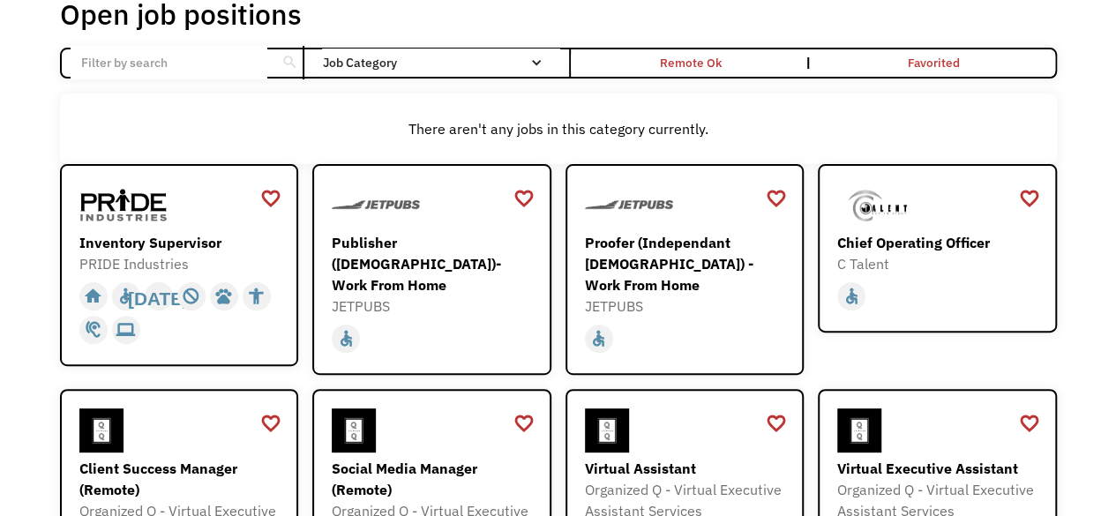
scroll to position [111, 0]
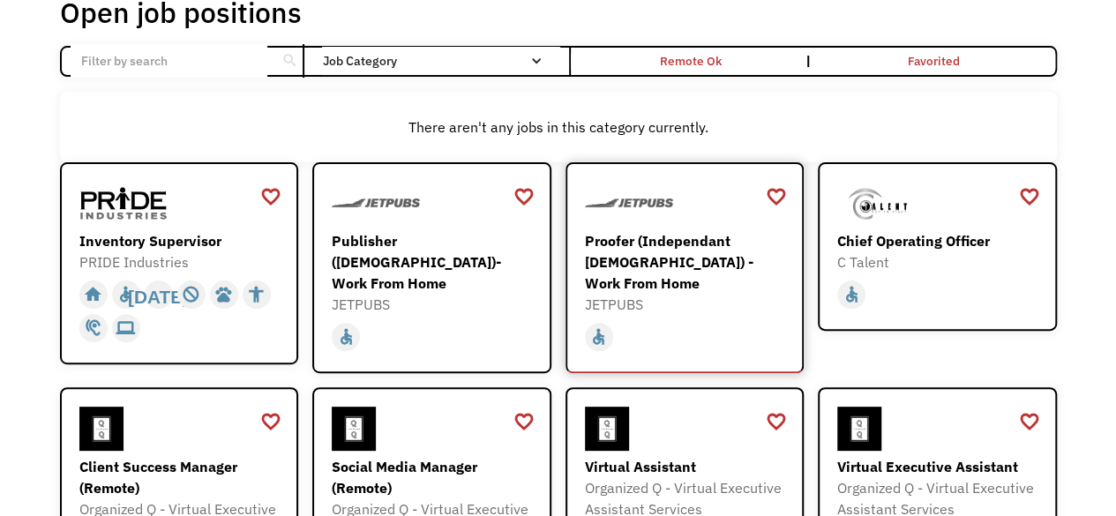
click at [637, 230] on div "Proofer (Independant [DEMOGRAPHIC_DATA]) - Work From Home" at bounding box center [687, 262] width 205 height 64
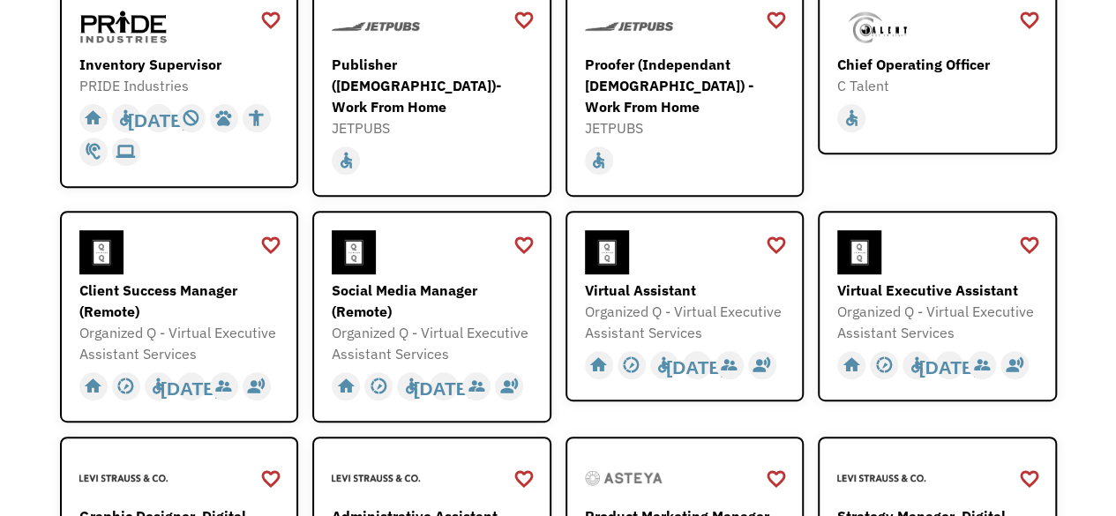
scroll to position [288, 0]
click at [658, 280] on div "Virtual Assistant" at bounding box center [687, 290] width 205 height 21
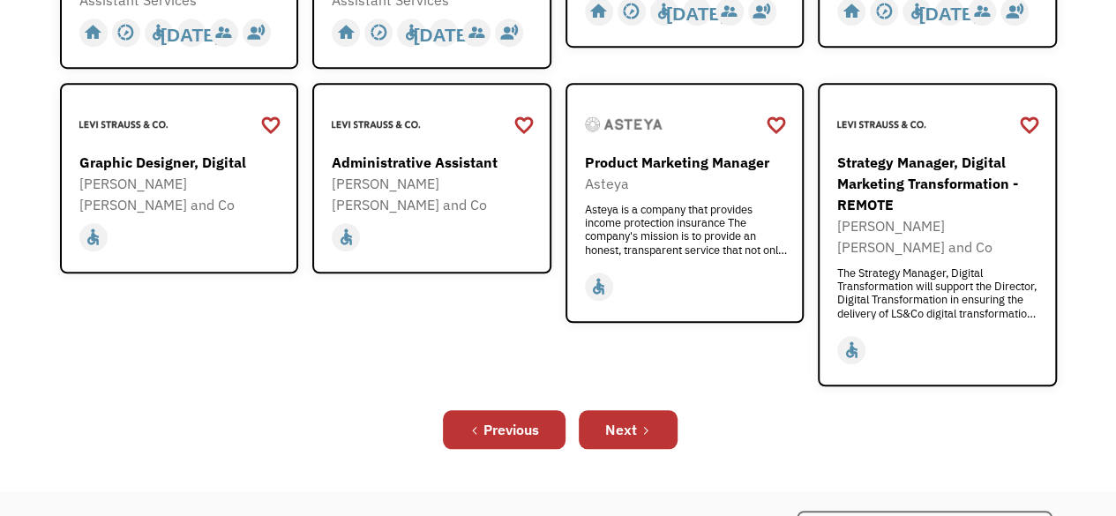
scroll to position [650, 0]
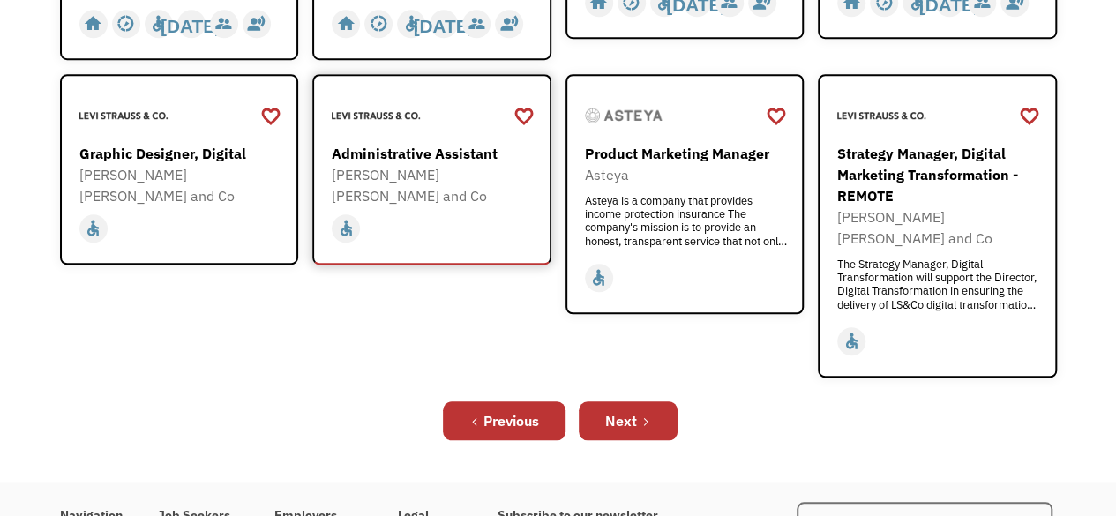
click at [349, 145] on div "Administrative Assistant" at bounding box center [434, 153] width 205 height 21
click at [656, 401] on link "Next" at bounding box center [628, 420] width 99 height 39
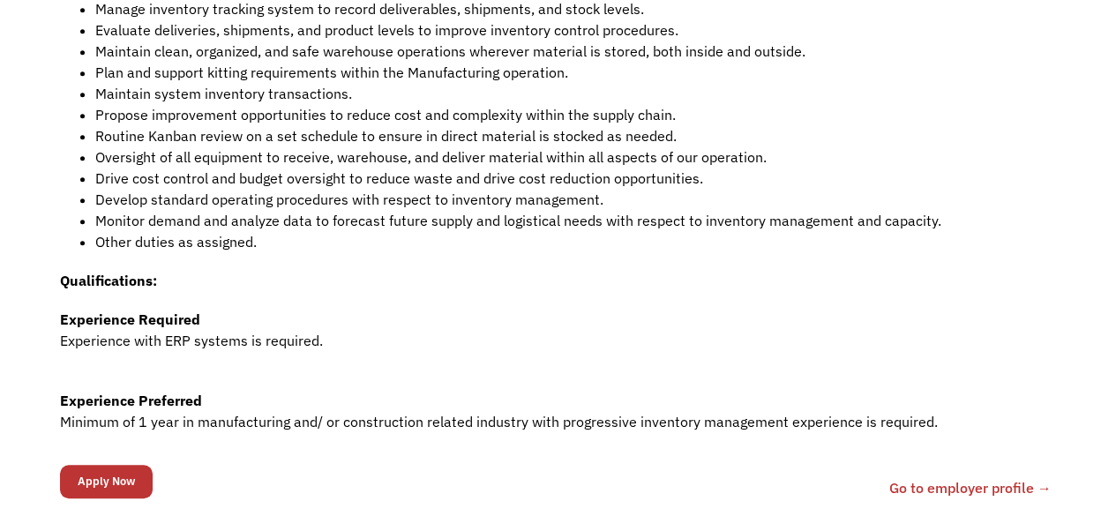
scroll to position [520, 0]
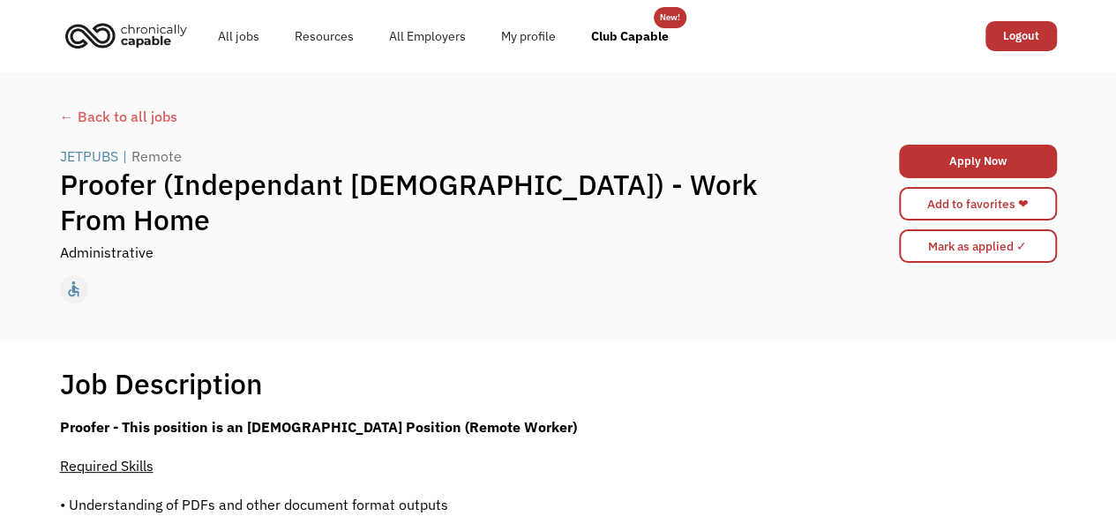
click at [659, 291] on div "home slow_motion_video accessible today not_interested supervisor_account recor…" at bounding box center [558, 290] width 997 height 34
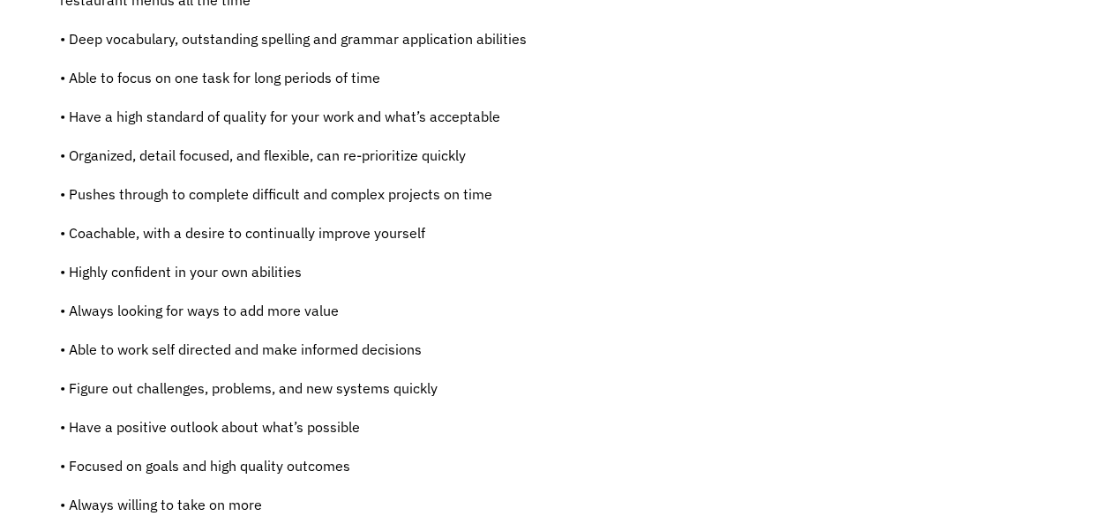
scroll to position [773, 0]
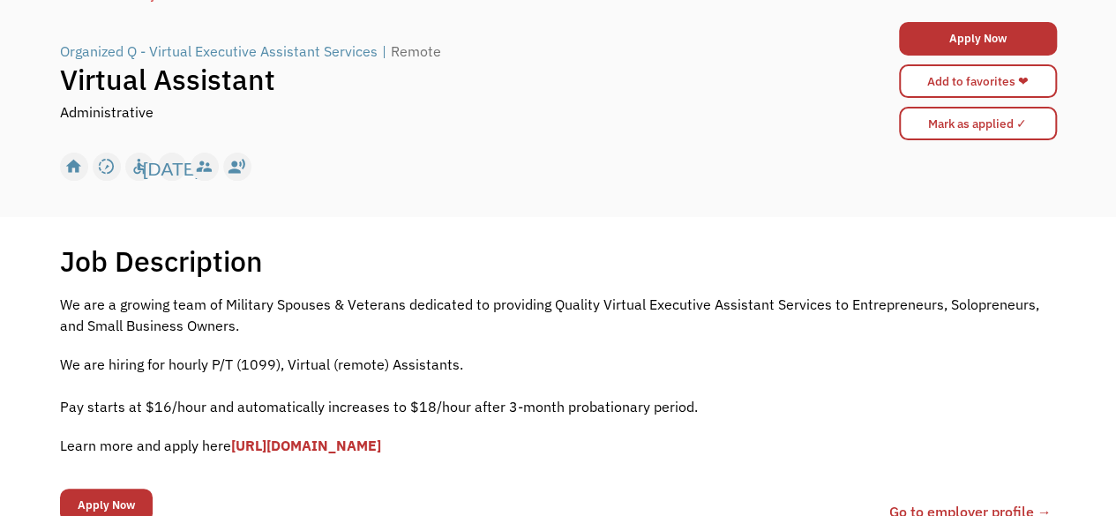
scroll to position [123, 0]
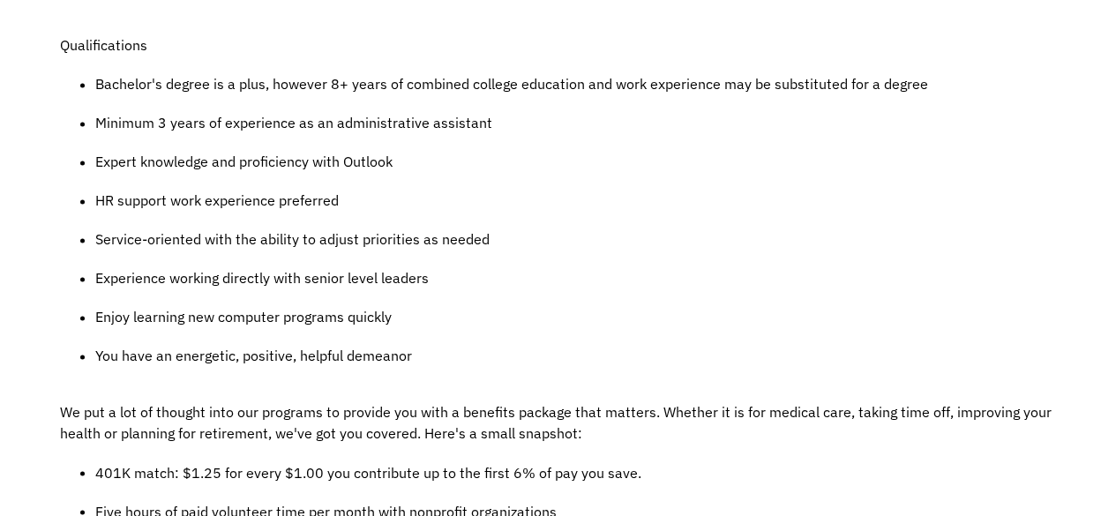
scroll to position [1175, 0]
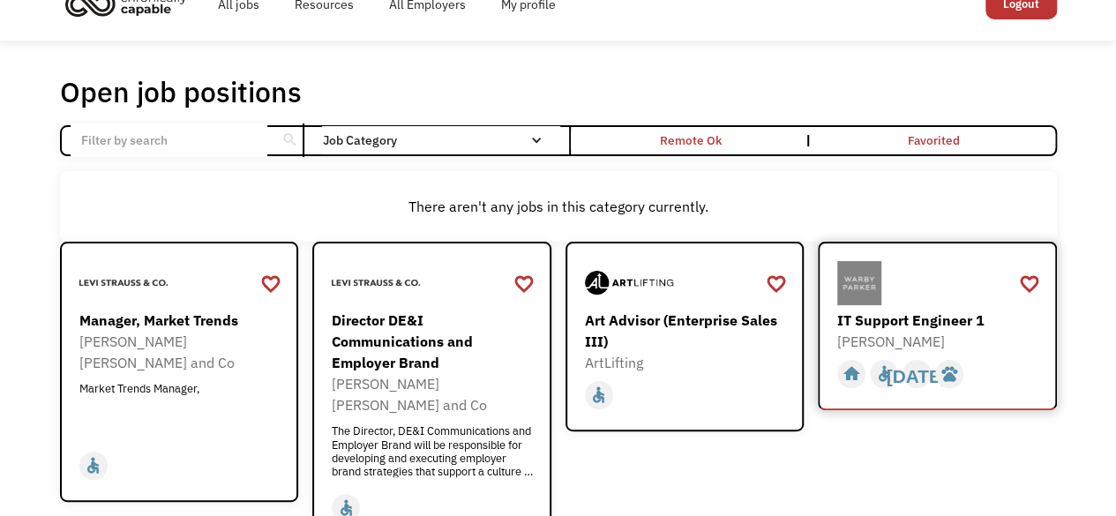
scroll to position [37, 0]
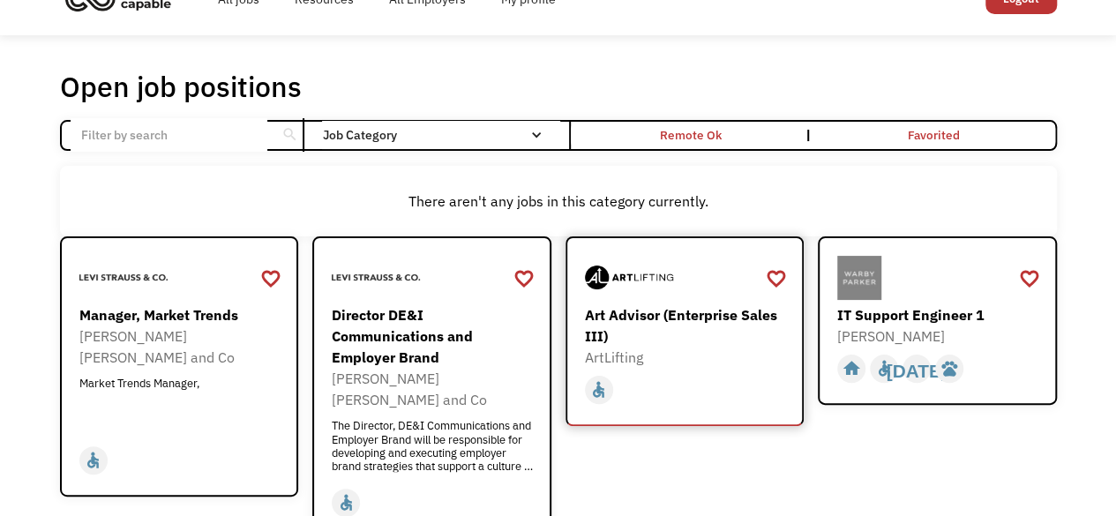
click at [736, 304] on div "Art Advisor (Enterprise Sales III)" at bounding box center [687, 325] width 205 height 42
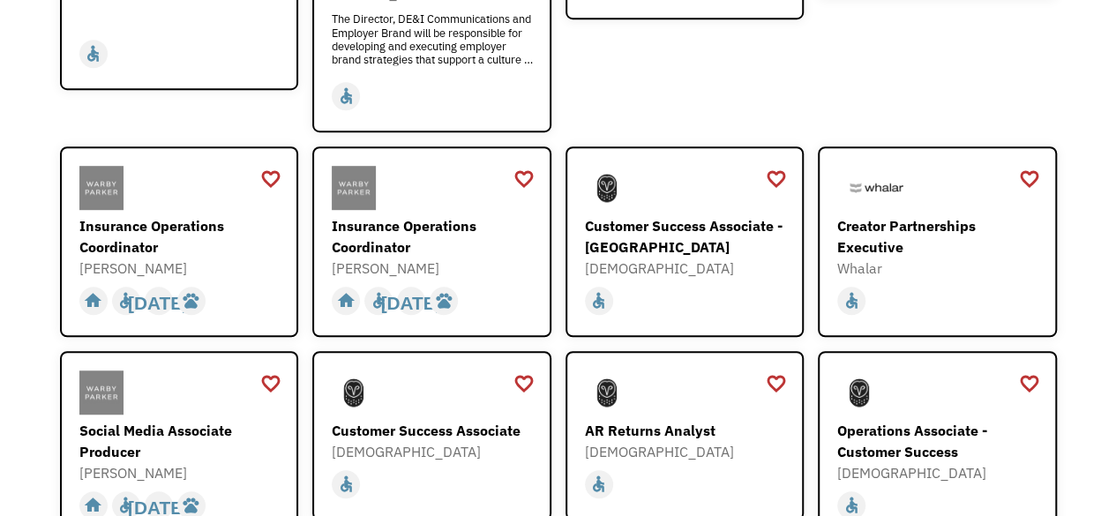
scroll to position [452, 0]
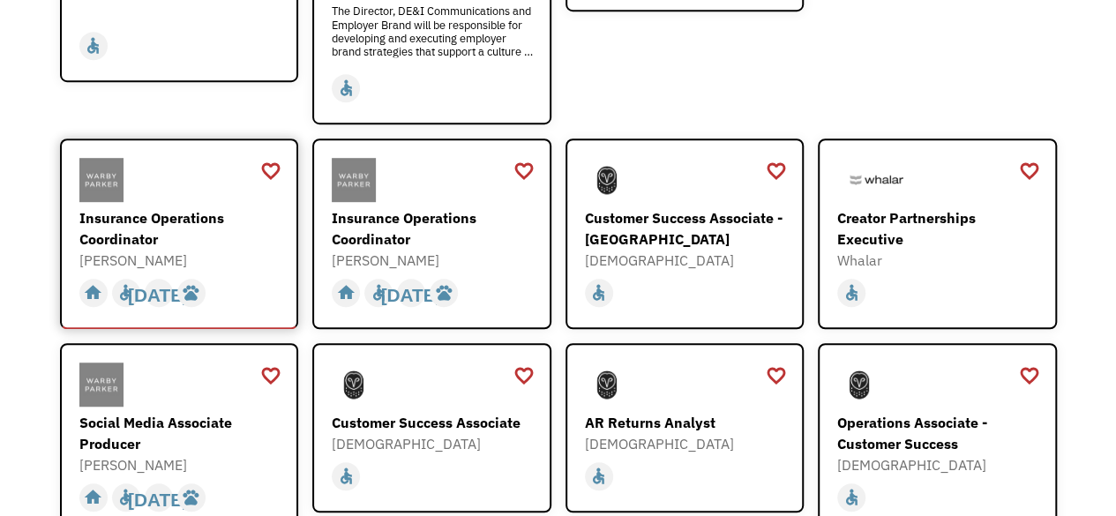
click at [198, 207] on div "Insurance Operations Coordinator" at bounding box center [181, 228] width 205 height 42
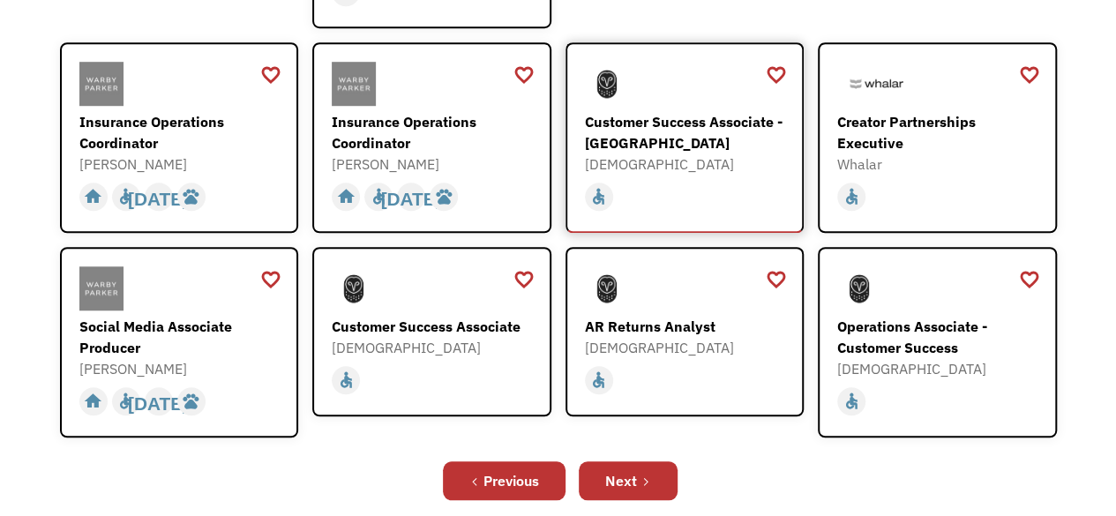
scroll to position [549, 0]
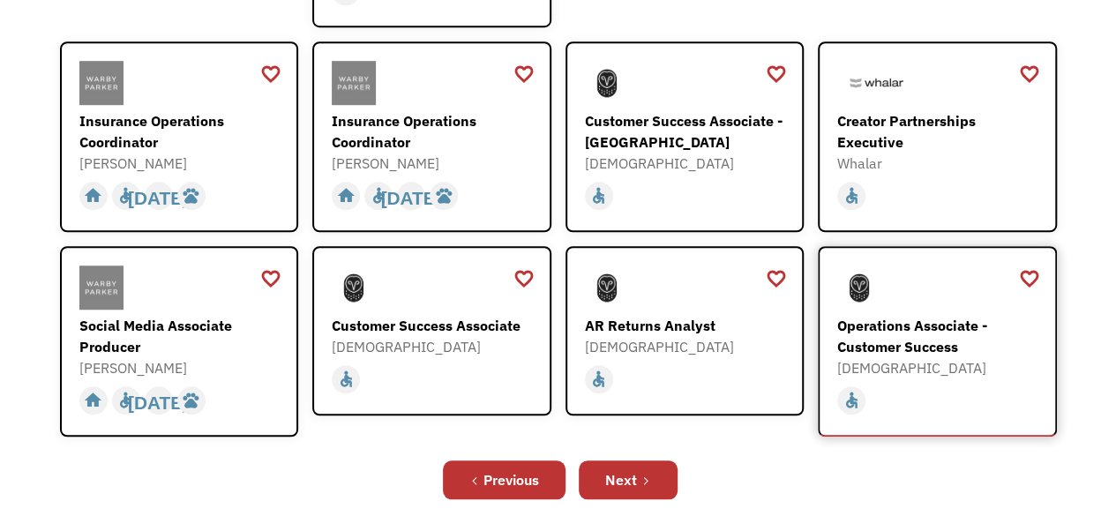
click at [898, 315] on div "Operations Associate - Customer Success" at bounding box center [939, 336] width 205 height 42
click at [640, 484] on div "Previous Next" at bounding box center [558, 480] width 997 height 56
click at [640, 475] on icon "Next Page" at bounding box center [645, 480] width 11 height 11
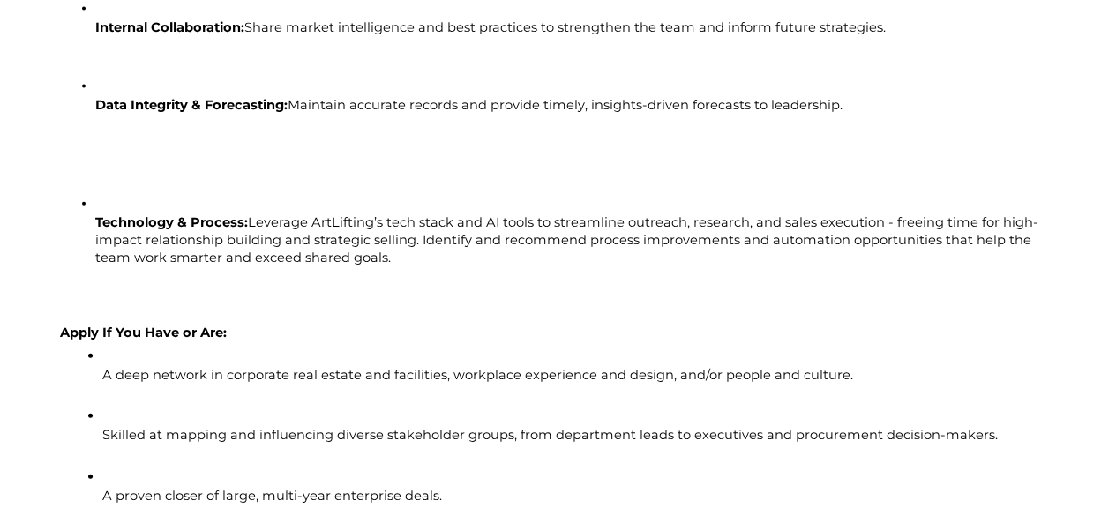
scroll to position [1896, 0]
click at [509, 329] on p "Apply If You Have or Are:" at bounding box center [558, 332] width 997 height 26
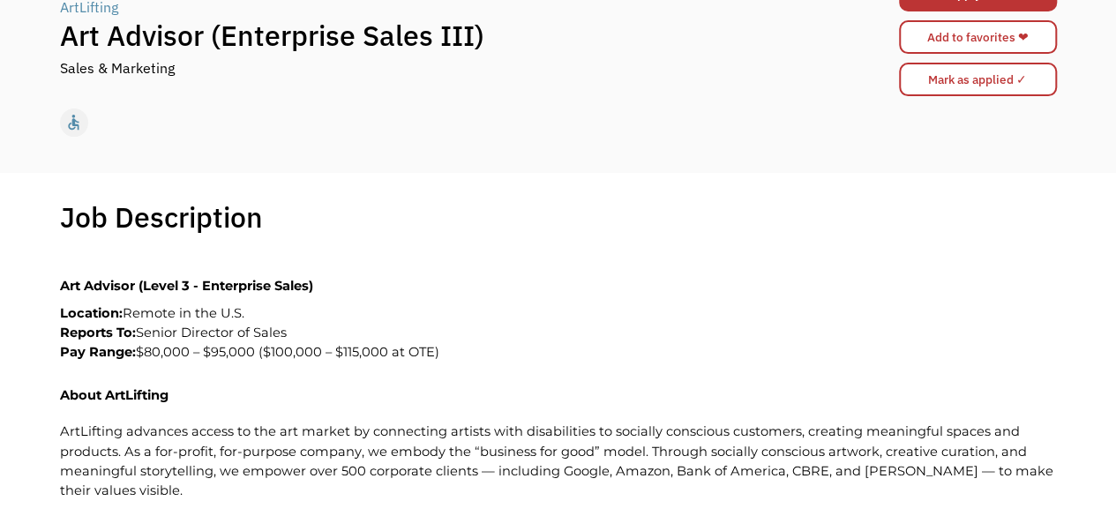
scroll to position [164, 0]
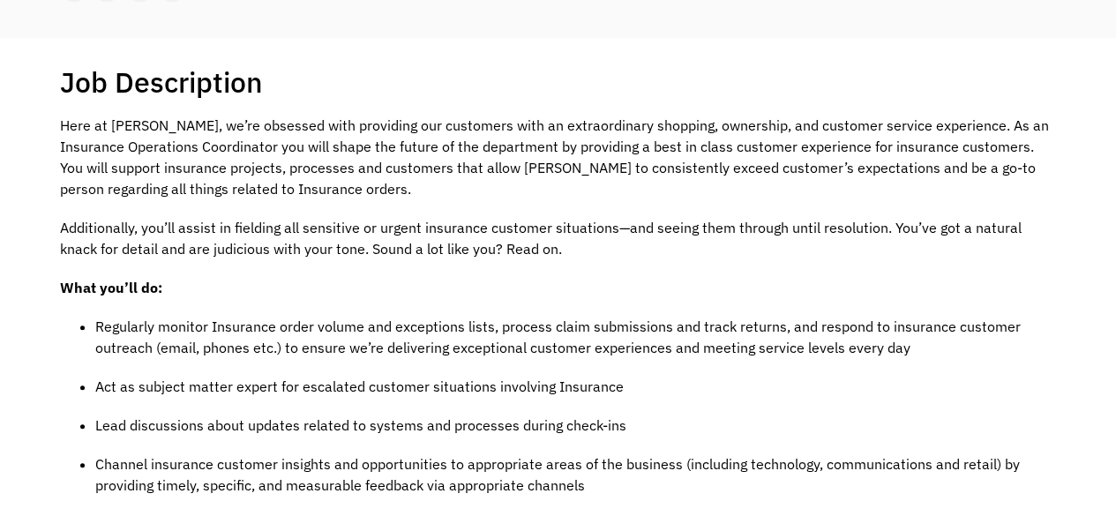
scroll to position [303, 0]
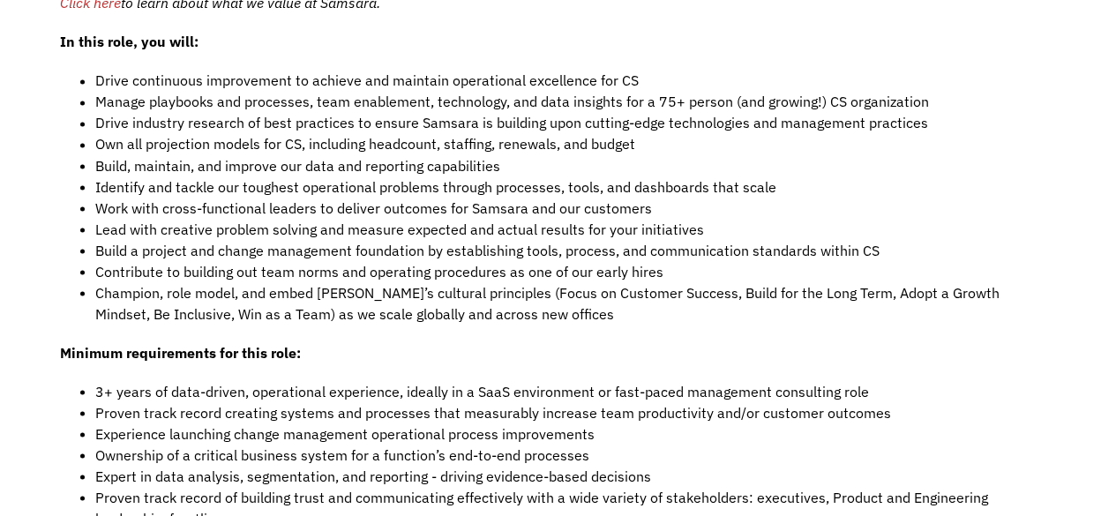
scroll to position [1505, 0]
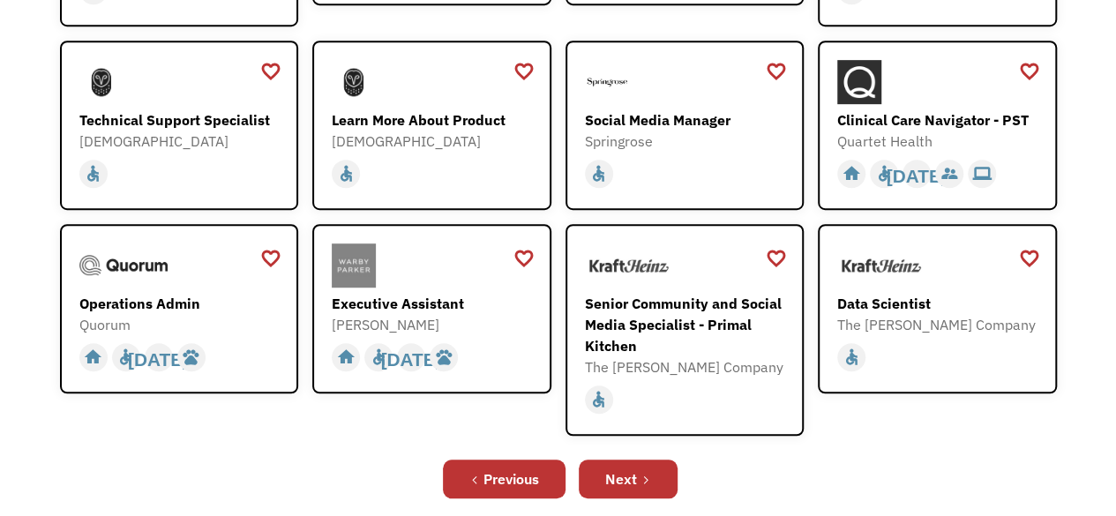
scroll to position [437, 0]
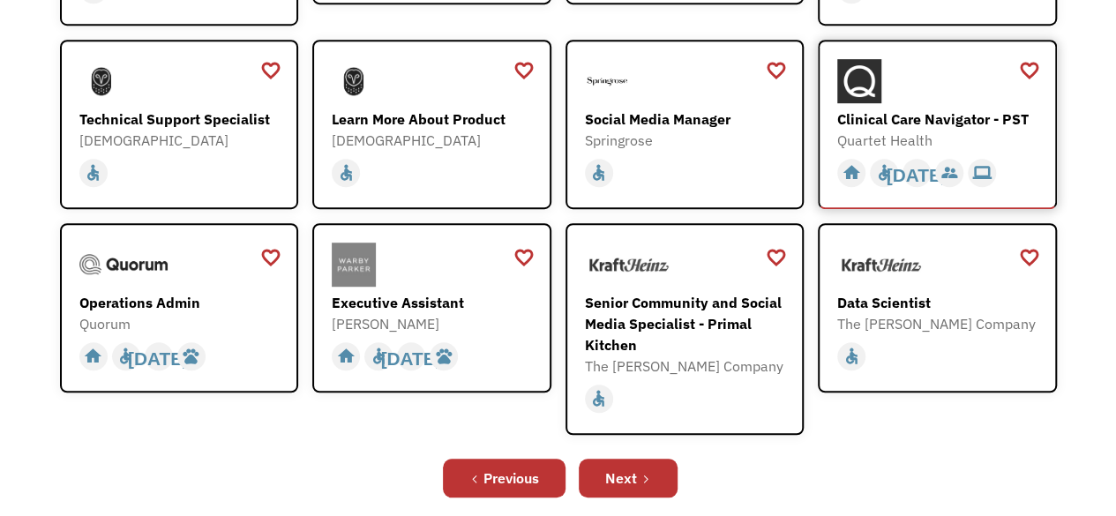
click at [957, 116] on div "Clinical Care Navigator - PST" at bounding box center [939, 118] width 205 height 21
click at [168, 305] on div "Operations Admin" at bounding box center [181, 302] width 205 height 21
click at [656, 460] on link "Next" at bounding box center [628, 478] width 99 height 39
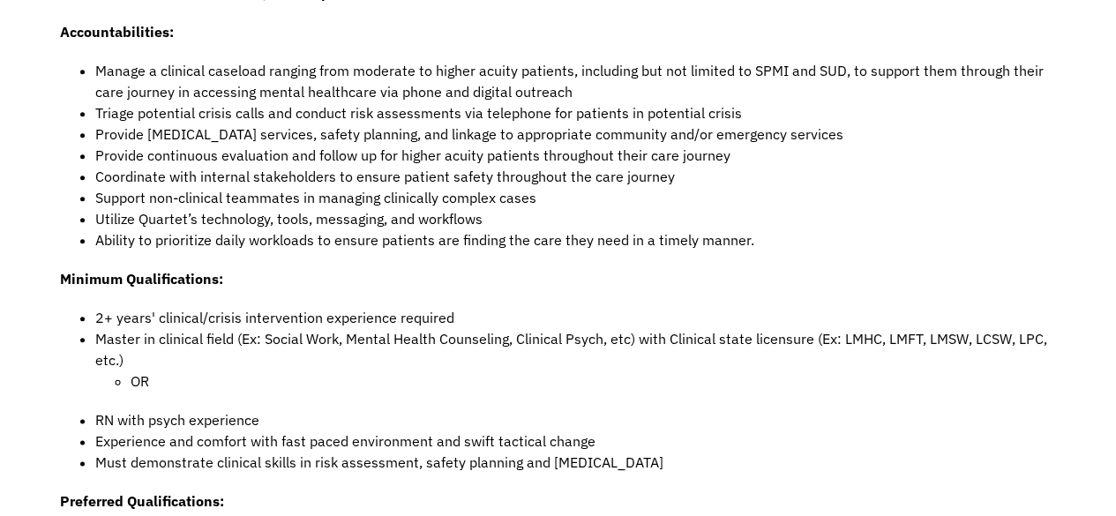
scroll to position [857, 0]
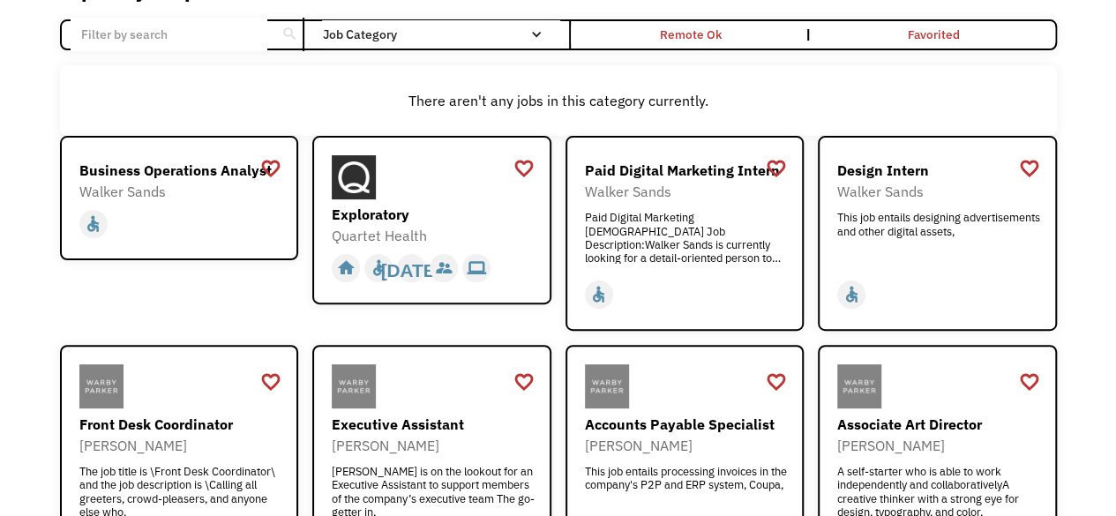
scroll to position [138, 0]
click at [362, 209] on div "Exploratory" at bounding box center [434, 213] width 205 height 21
click at [690, 168] on div "Paid Digital Marketing Intern" at bounding box center [687, 169] width 205 height 21
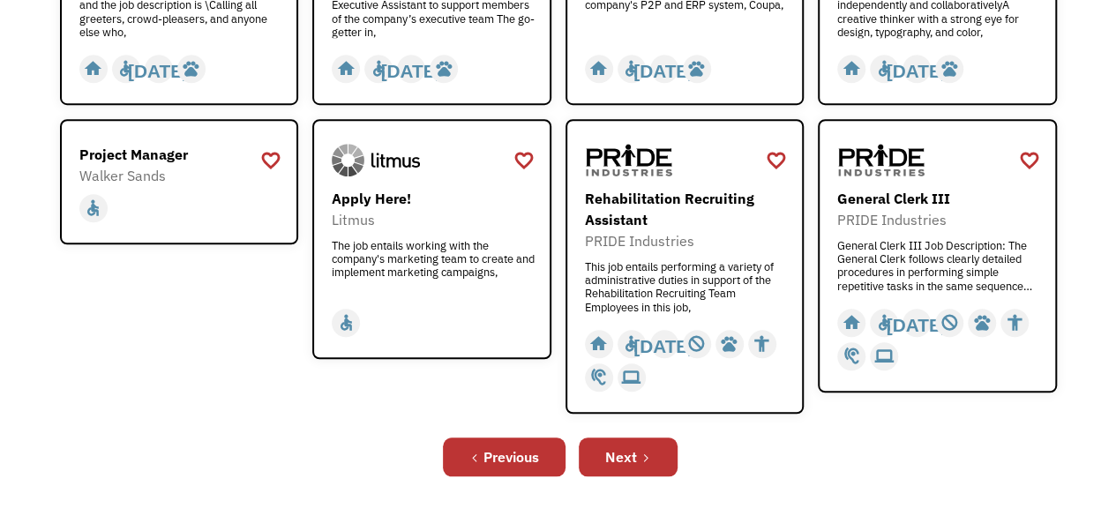
scroll to position [617, 0]
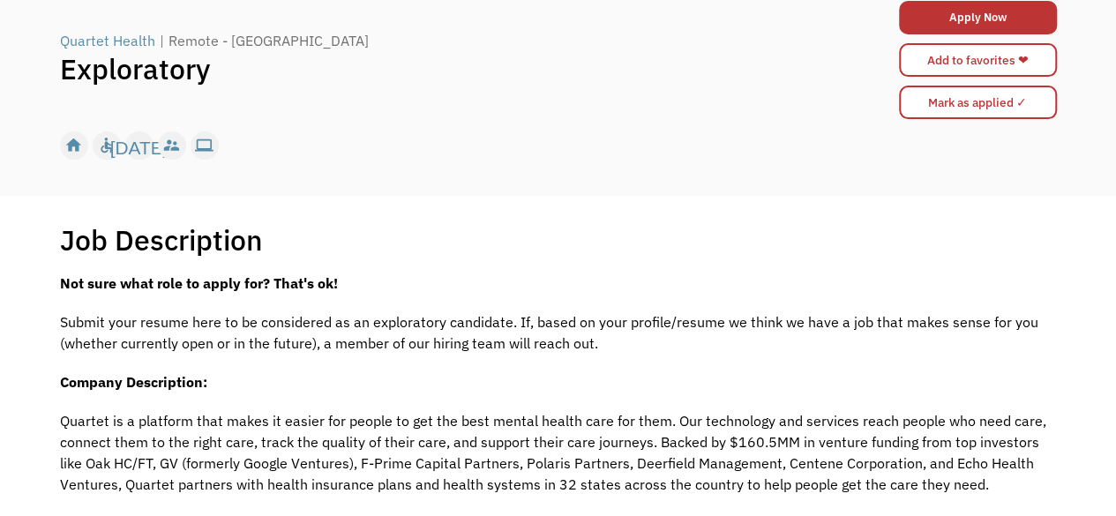
scroll to position [125, 0]
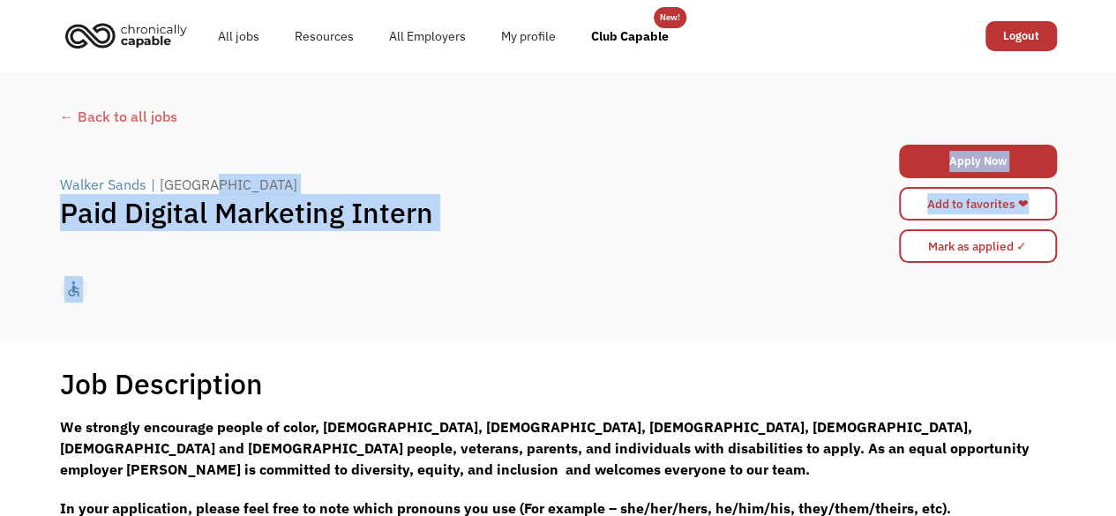
drag, startPoint x: 0, startPoint y: 0, endPoint x: 688, endPoint y: 302, distance: 751.2
click at [688, 302] on div "← Back to all jobs Walker Sands | [GEOGRAPHIC_DATA] Paid Digital Marketing Inte…" at bounding box center [558, 206] width 1032 height 216
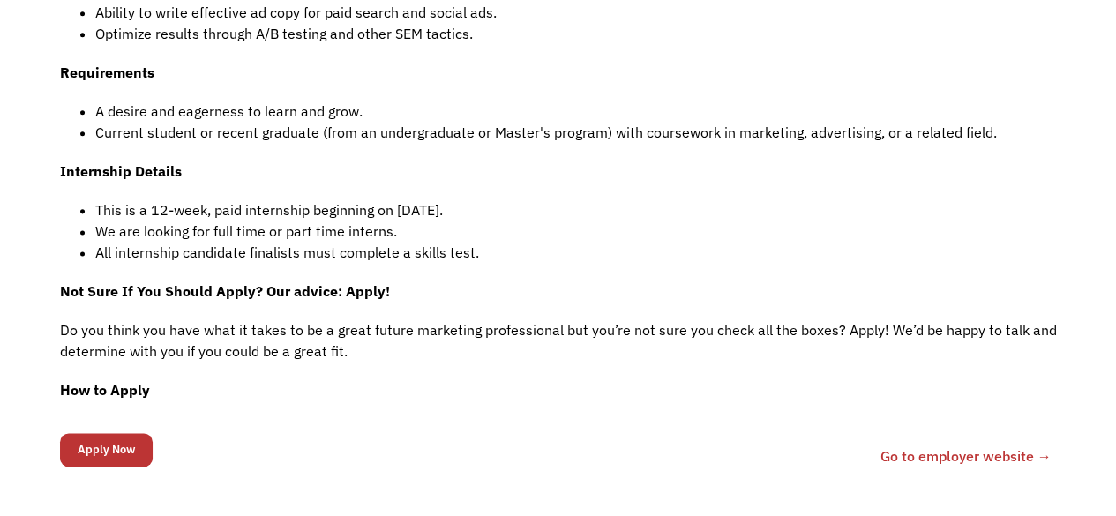
scroll to position [1043, 0]
